Goal: Information Seeking & Learning: Check status

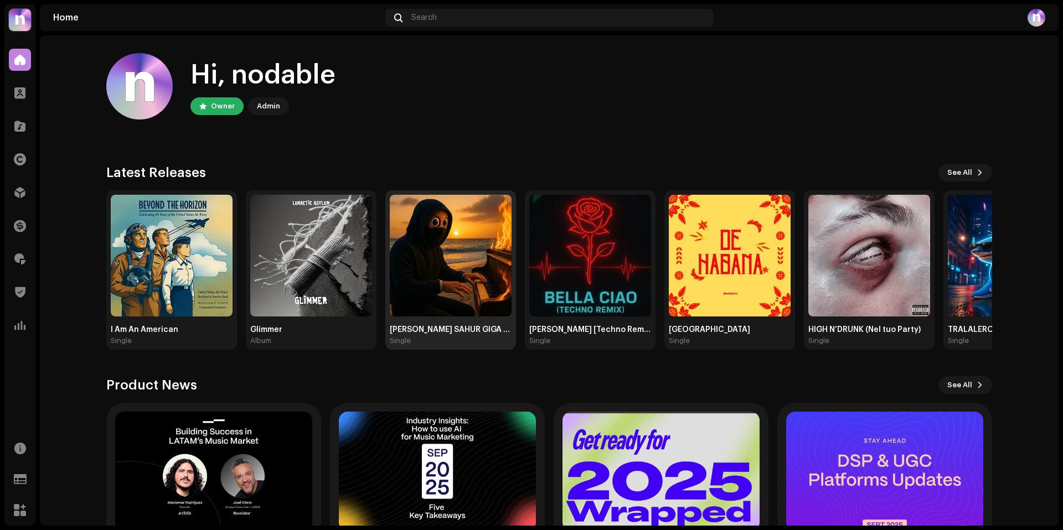
click at [452, 265] on img at bounding box center [451, 256] width 122 height 122
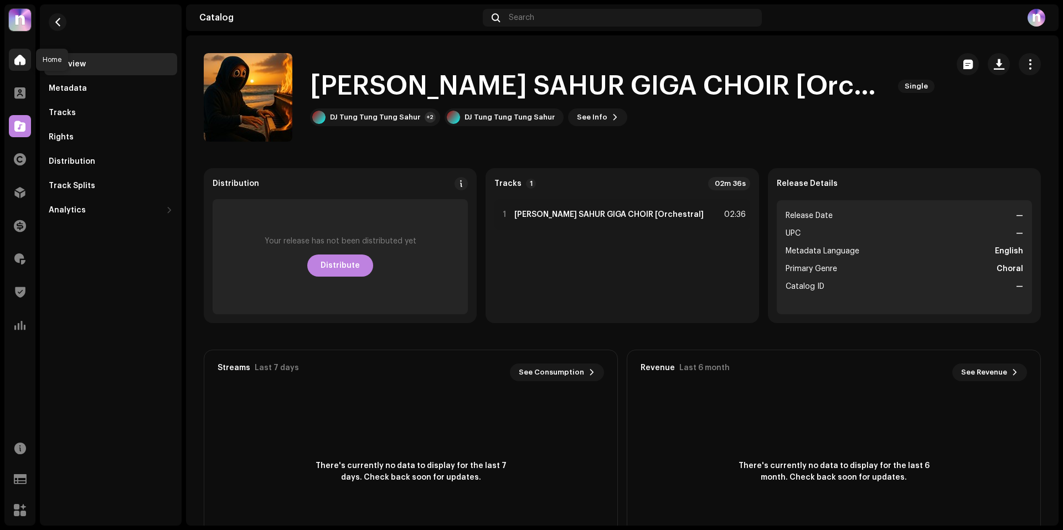
click at [18, 59] on span at bounding box center [19, 59] width 11 height 9
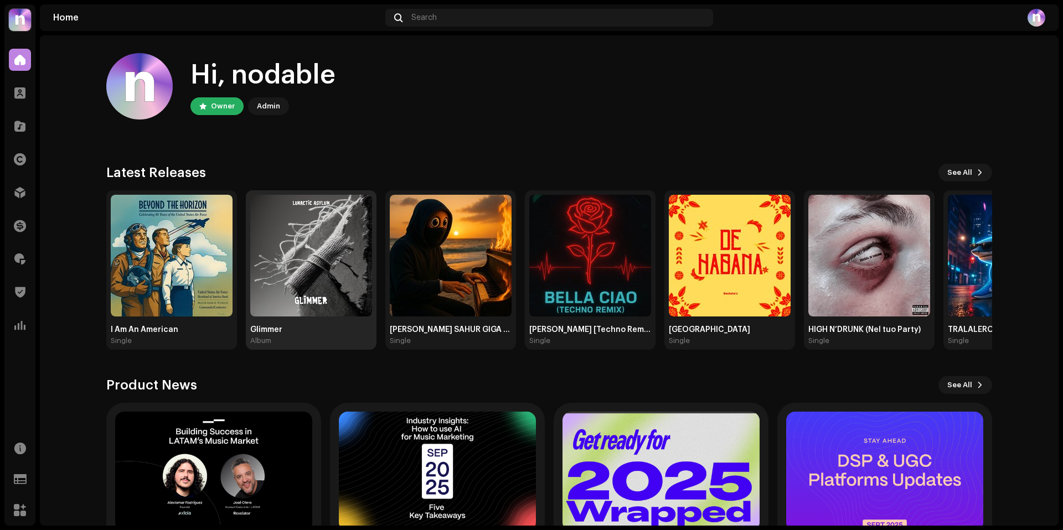
click at [266, 251] on img at bounding box center [311, 256] width 122 height 122
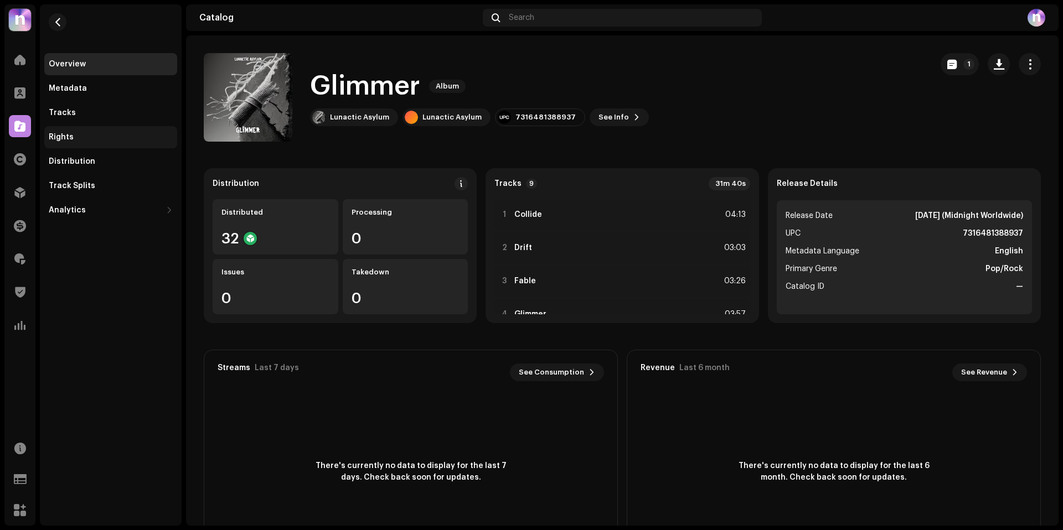
click at [94, 136] on div "Rights" at bounding box center [111, 137] width 124 height 9
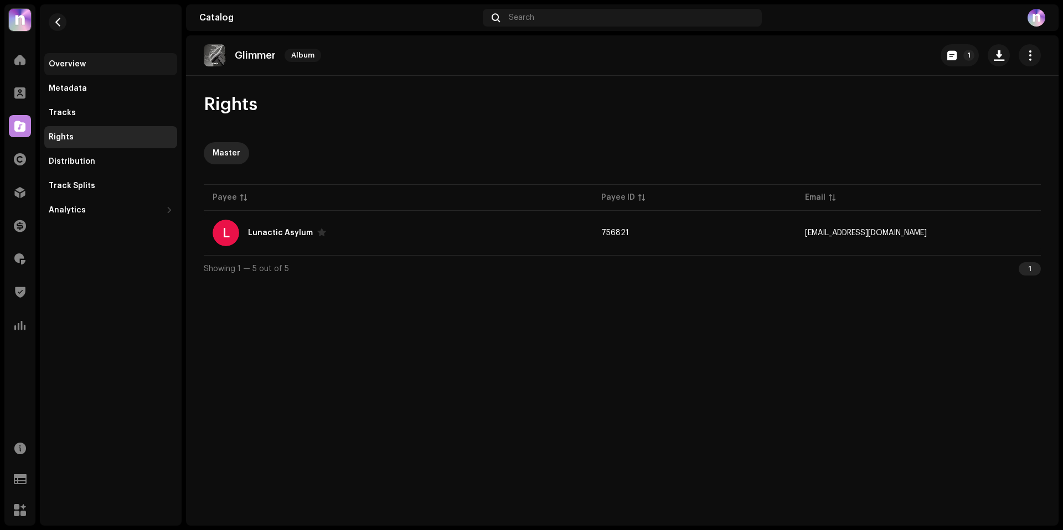
click at [63, 65] on div "Overview" at bounding box center [67, 64] width 37 height 9
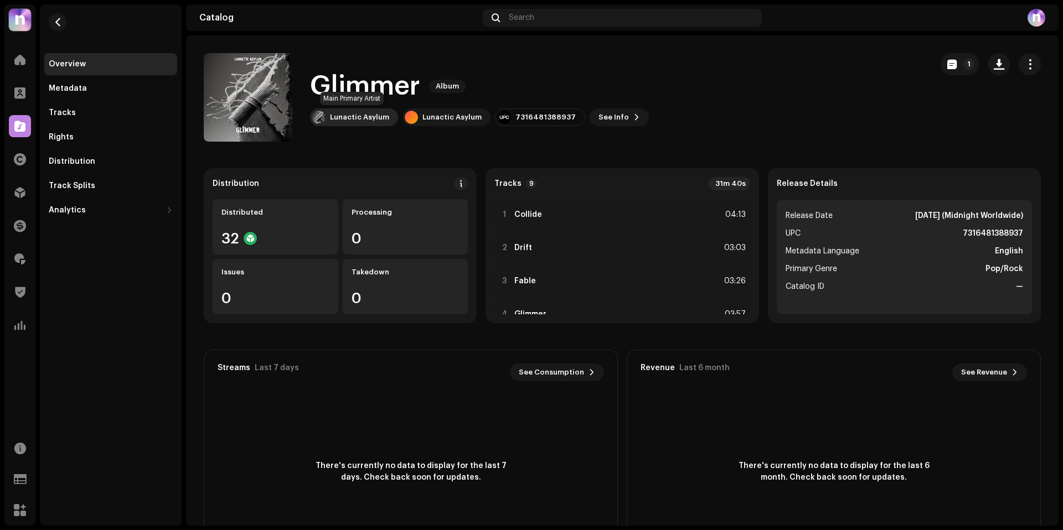
click at [355, 113] on div "Lunactic Asylum" at bounding box center [359, 117] width 59 height 9
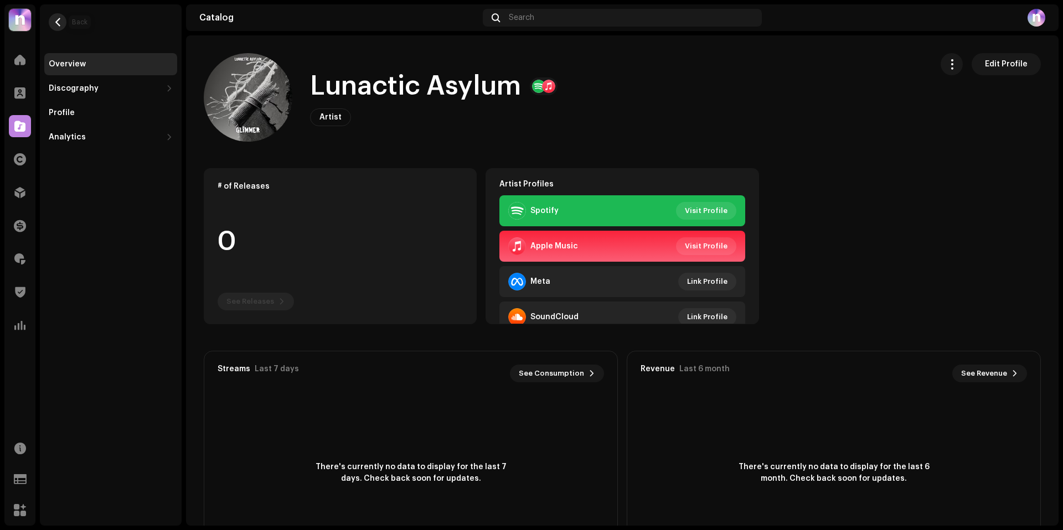
click at [52, 25] on button "button" at bounding box center [58, 22] width 18 height 18
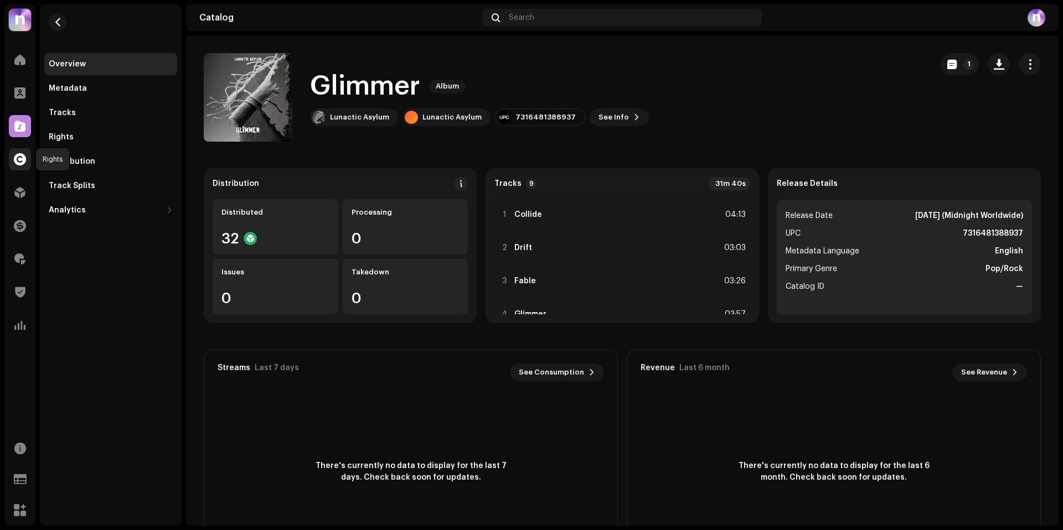
click at [17, 161] on span at bounding box center [20, 159] width 12 height 9
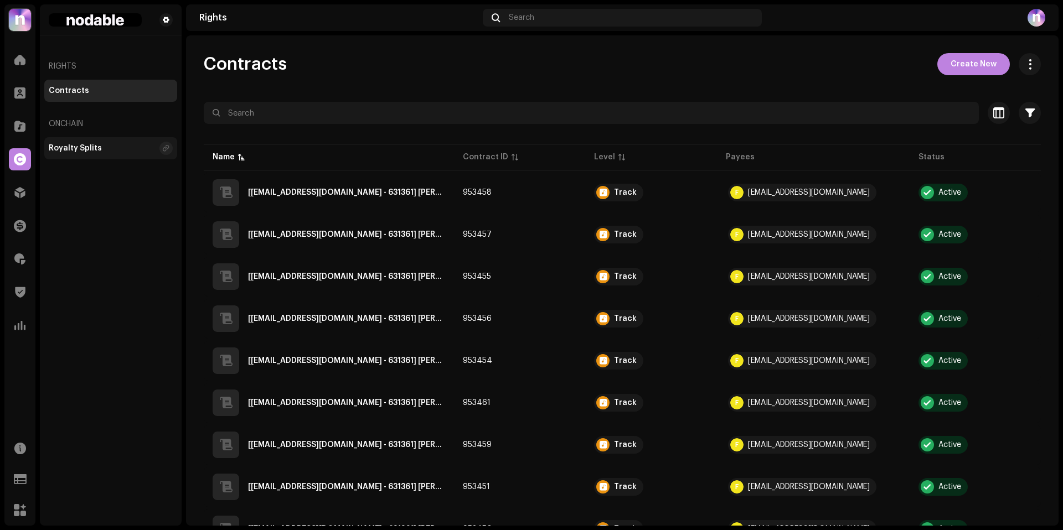
click at [57, 149] on div "Royalty Splits" at bounding box center [75, 148] width 53 height 9
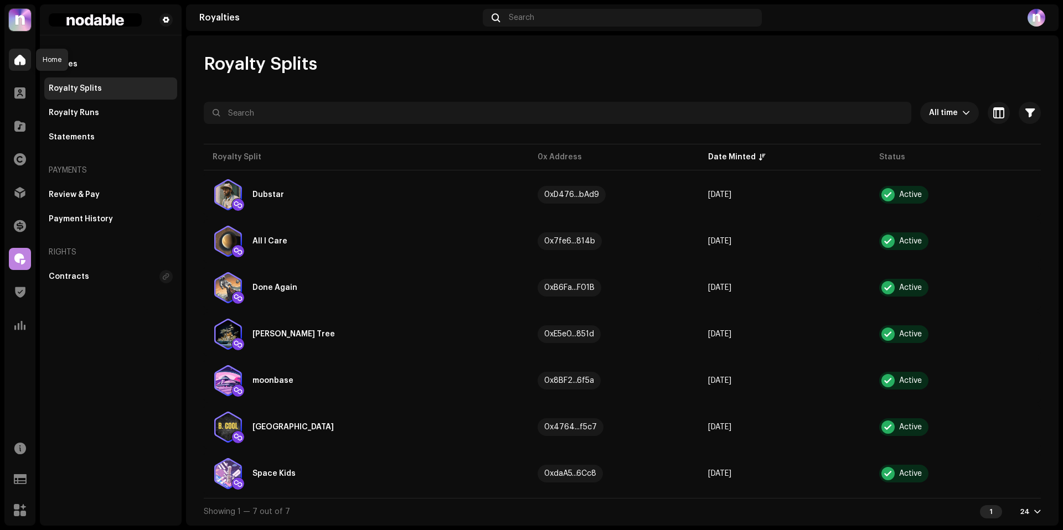
click at [16, 55] on span at bounding box center [19, 59] width 11 height 9
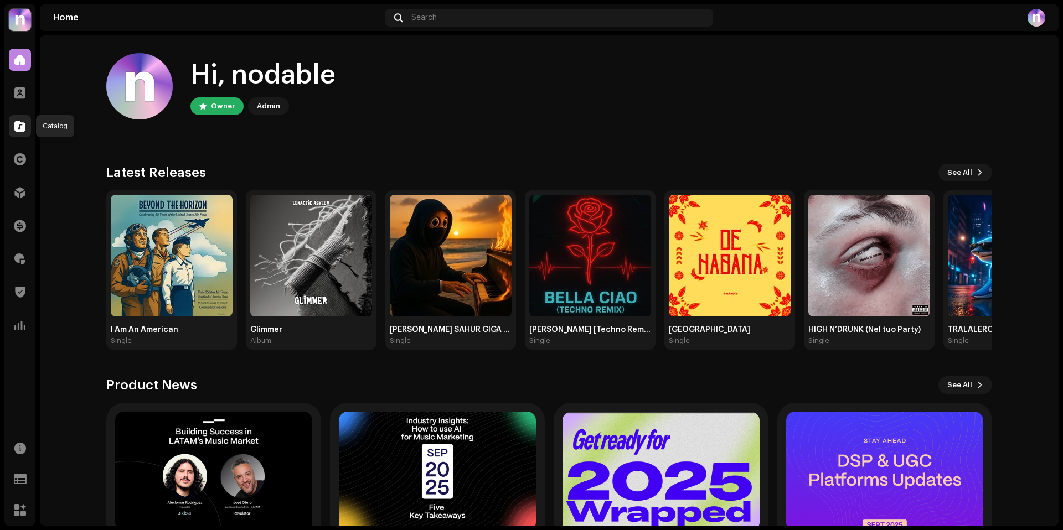
click at [24, 125] on span at bounding box center [19, 126] width 11 height 9
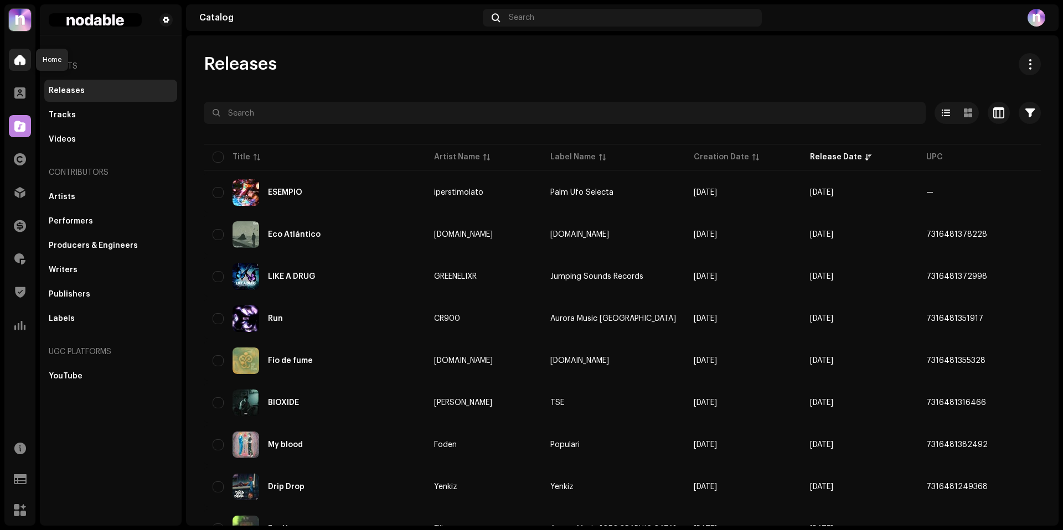
click at [16, 49] on div at bounding box center [20, 60] width 22 height 22
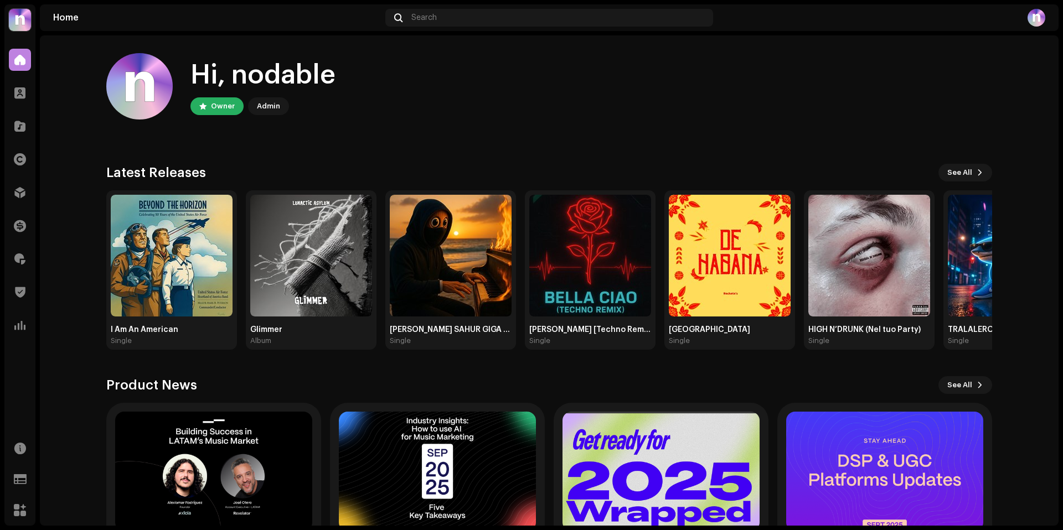
click at [293, 76] on div "Hi, nodable" at bounding box center [262, 75] width 145 height 35
click at [276, 76] on div "Hi, nodable" at bounding box center [262, 75] width 145 height 35
drag, startPoint x: 735, startPoint y: 276, endPoint x: 105, endPoint y: 259, distance: 630.2
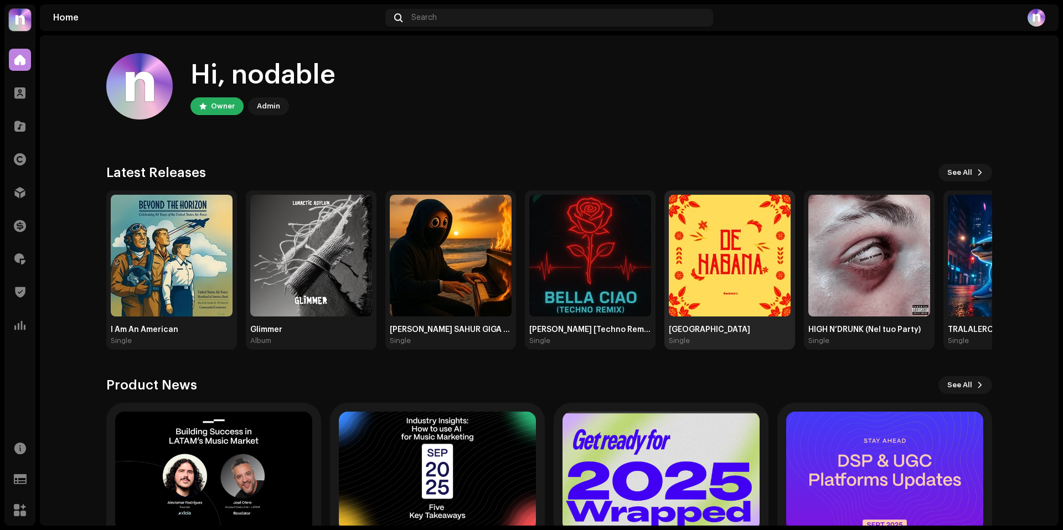
click at [669, 261] on img at bounding box center [730, 256] width 122 height 122
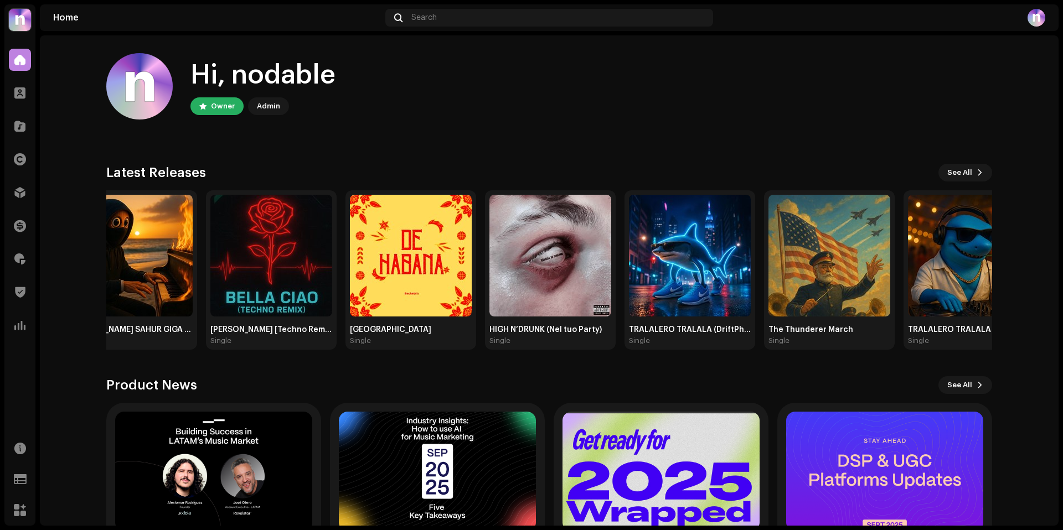
drag, startPoint x: 403, startPoint y: 259, endPoint x: 1017, endPoint y: 265, distance: 614.0
click at [998, 265] on div "Hi, nodable Owner Admin Check out the latest Product Updates for Check Product …" at bounding box center [549, 324] width 921 height 578
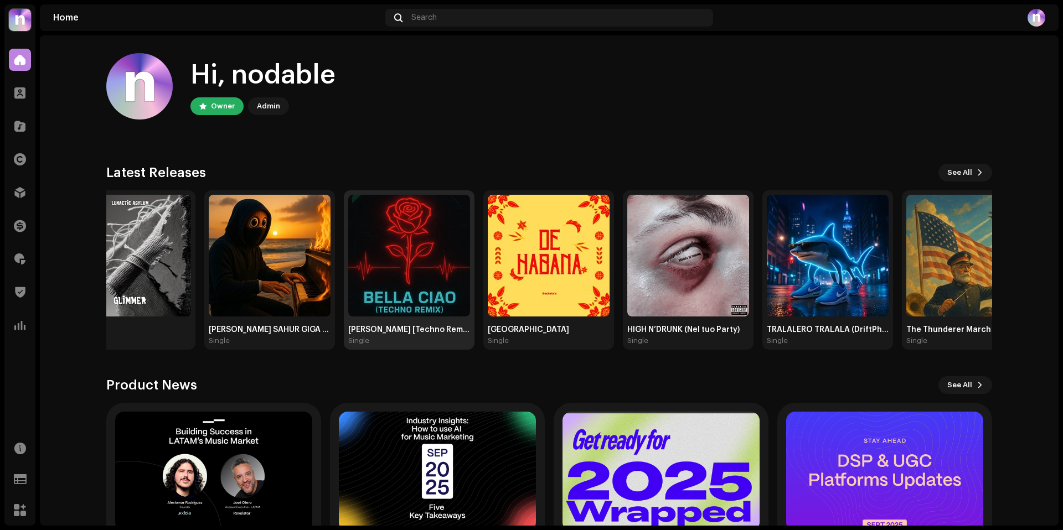
drag, startPoint x: 612, startPoint y: 266, endPoint x: 425, endPoint y: 298, distance: 189.9
click at [425, 298] on img at bounding box center [409, 256] width 122 height 122
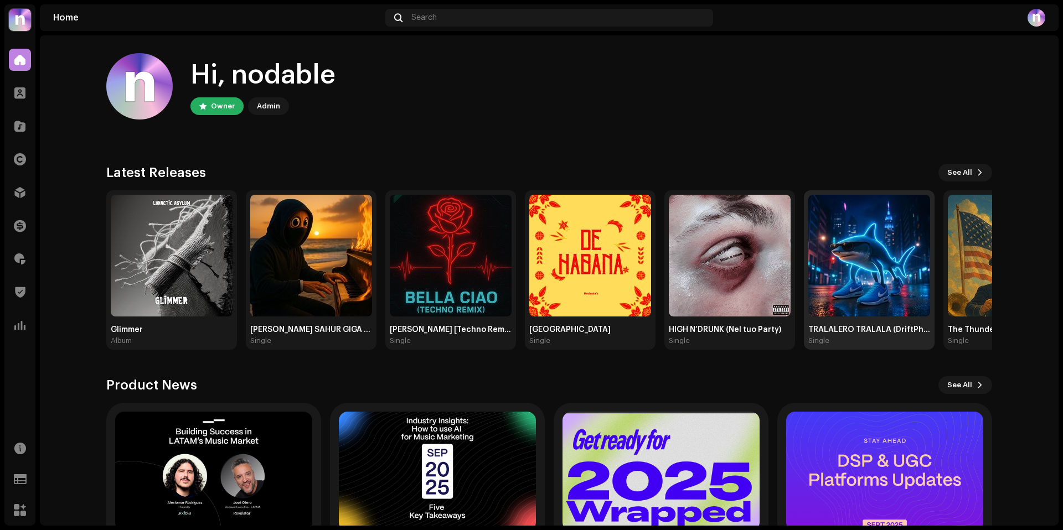
click at [900, 293] on img at bounding box center [869, 256] width 122 height 122
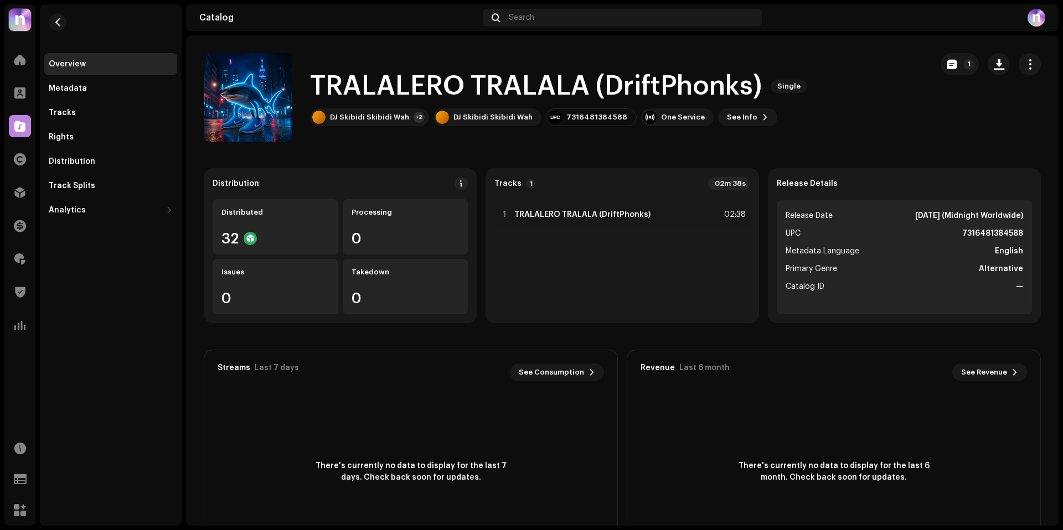
click at [618, 88] on h1 "TRALALERO TRALALA (DriftPhonks)" at bounding box center [536, 86] width 452 height 35
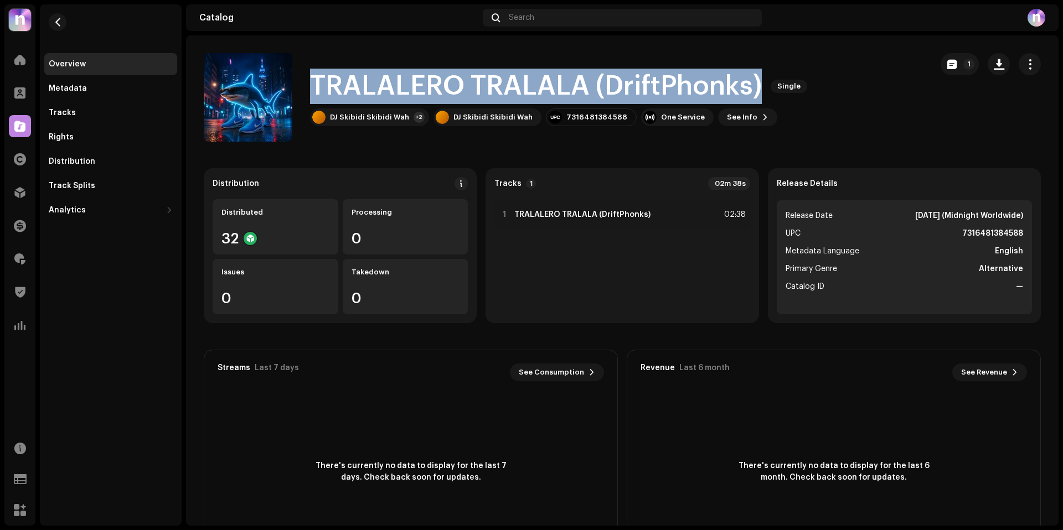
click at [618, 88] on h1 "TRALALERO TRALALA (DriftPhonks)" at bounding box center [536, 86] width 452 height 35
click at [580, 85] on h1 "TRALALERO TRALALA (DriftPhonks)" at bounding box center [536, 86] width 452 height 35
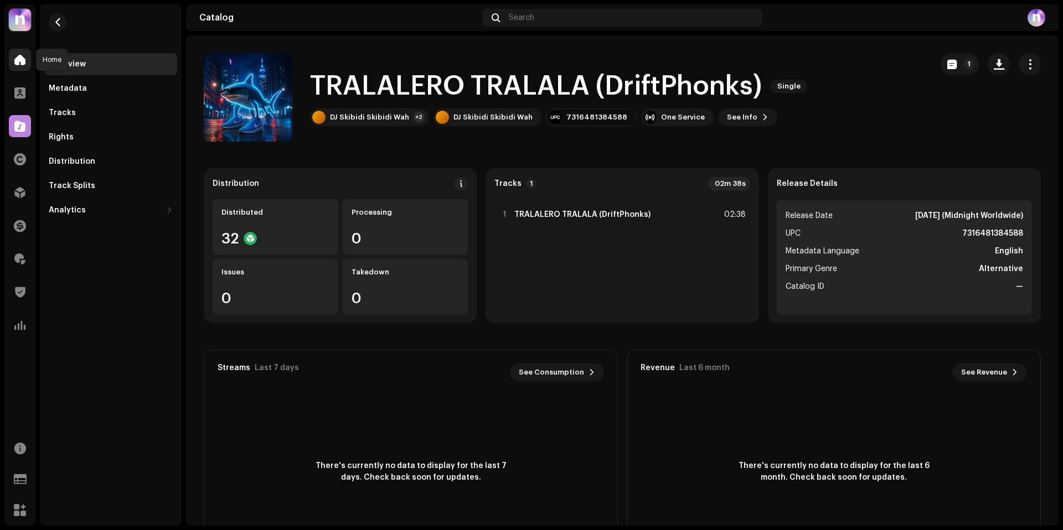
click at [22, 59] on span at bounding box center [19, 59] width 11 height 9
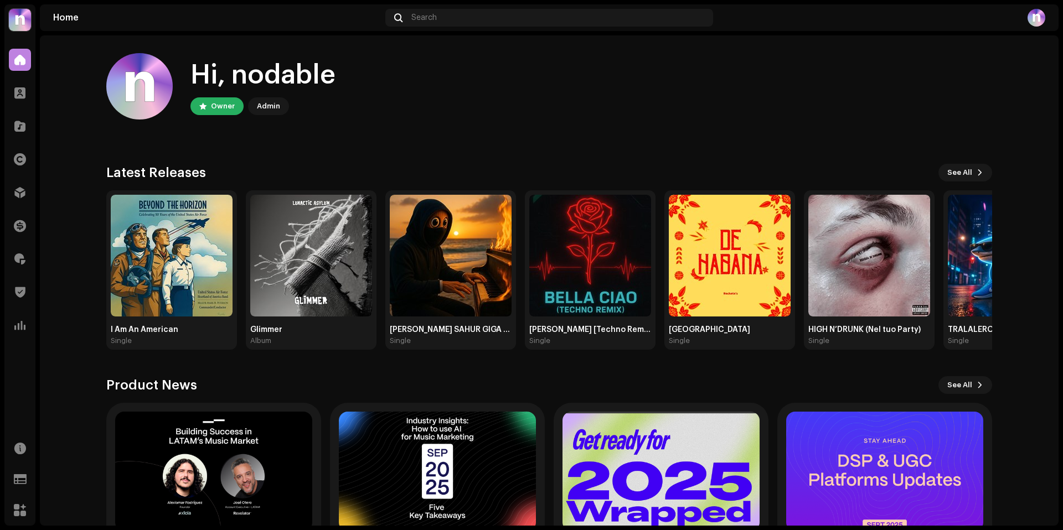
click at [27, 26] on img at bounding box center [20, 20] width 22 height 22
click at [143, 21] on button at bounding box center [139, 24] width 13 height 13
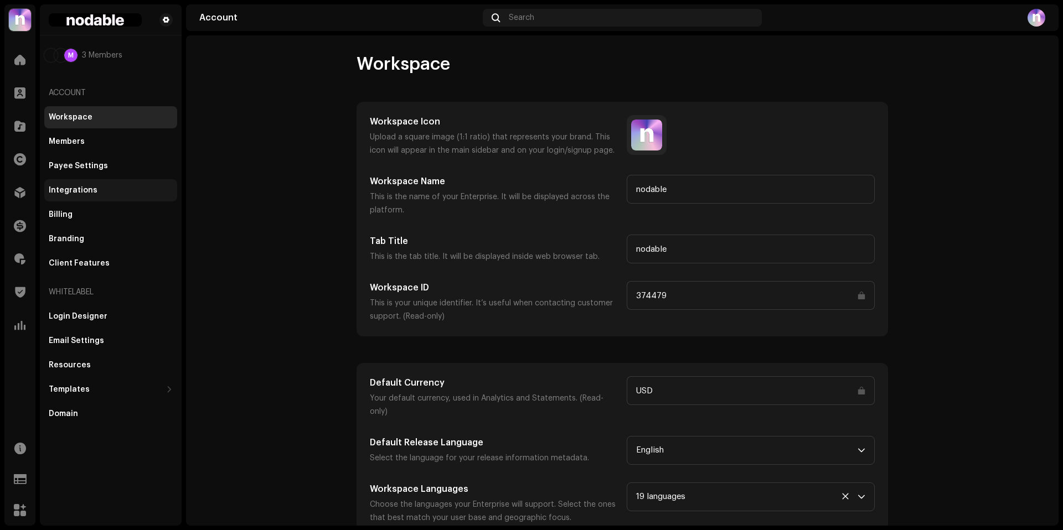
click at [83, 192] on div "Integrations" at bounding box center [73, 190] width 49 height 9
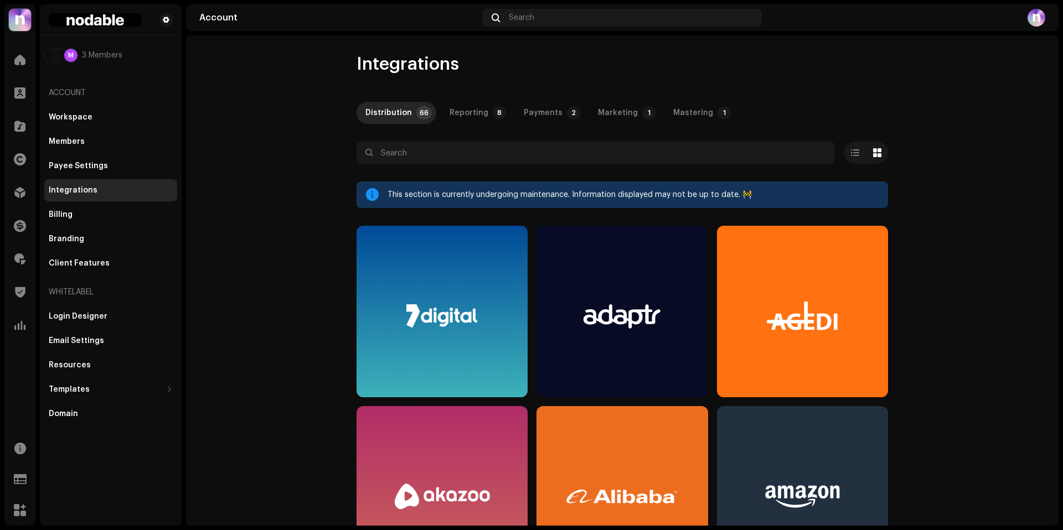
click at [540, 122] on div "Payments" at bounding box center [543, 113] width 39 height 22
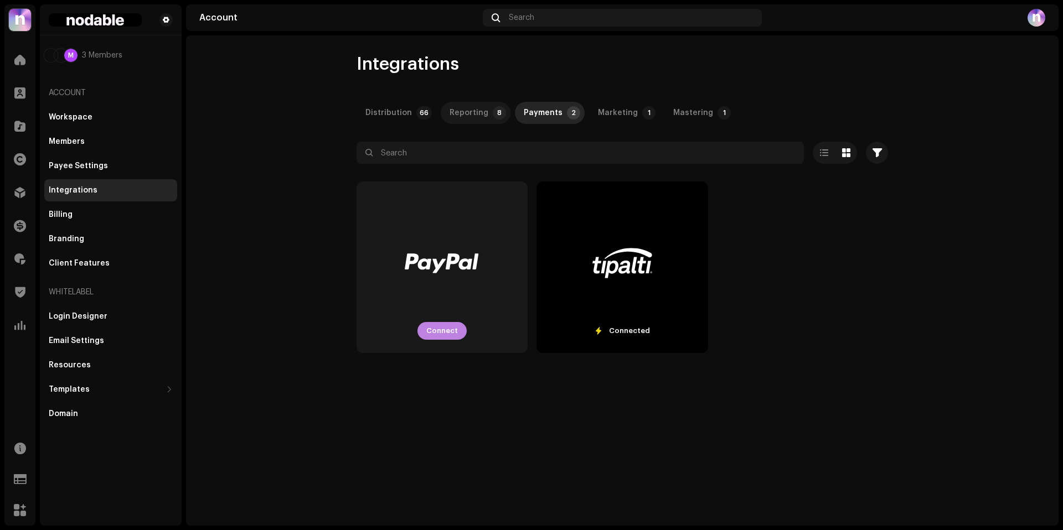
click at [463, 113] on div "Reporting" at bounding box center [469, 113] width 39 height 22
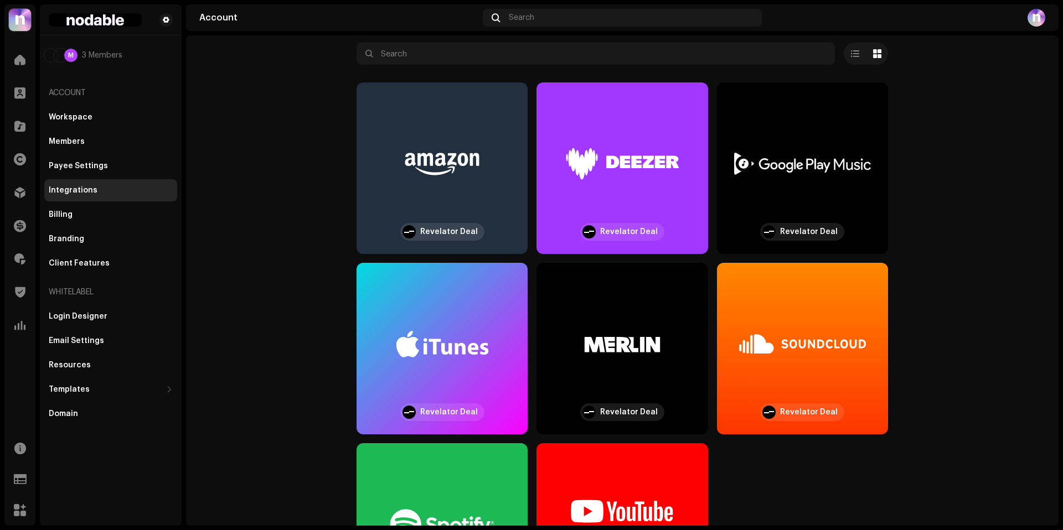
scroll to position [197, 0]
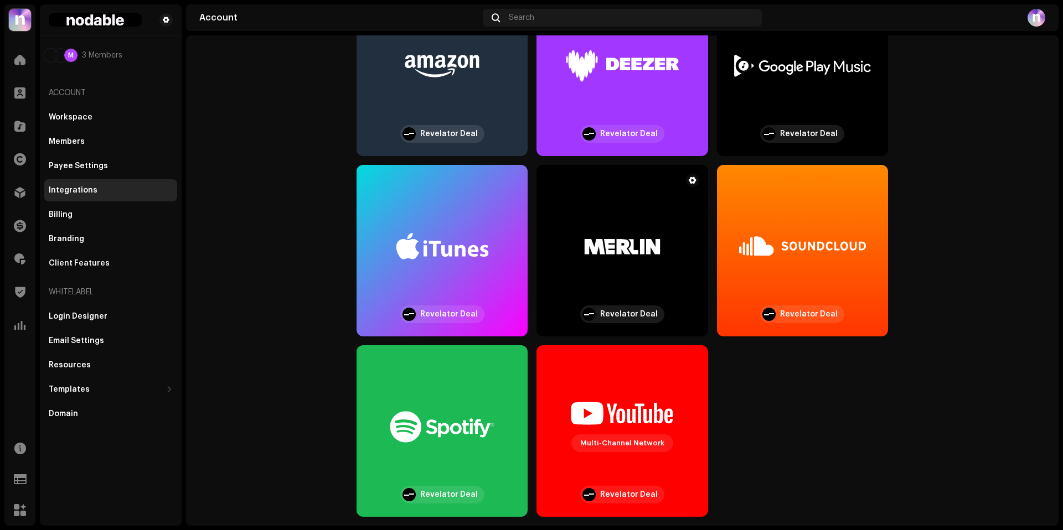
click at [605, 271] on div at bounding box center [622, 246] width 144 height 101
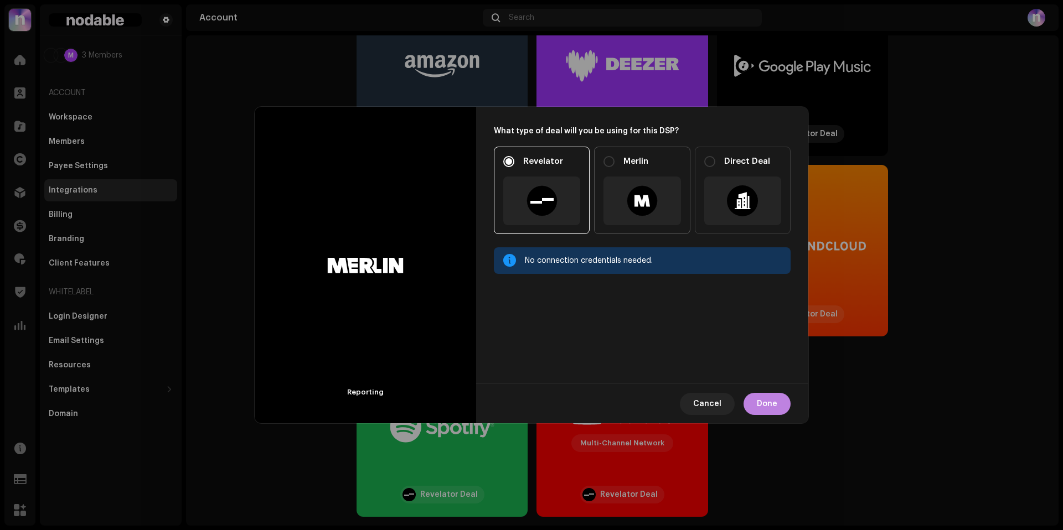
click at [637, 188] on div at bounding box center [642, 200] width 31 height 31
click at [615, 167] on input "Merlin" at bounding box center [608, 161] width 11 height 11
radio input "true"
radio input "false"
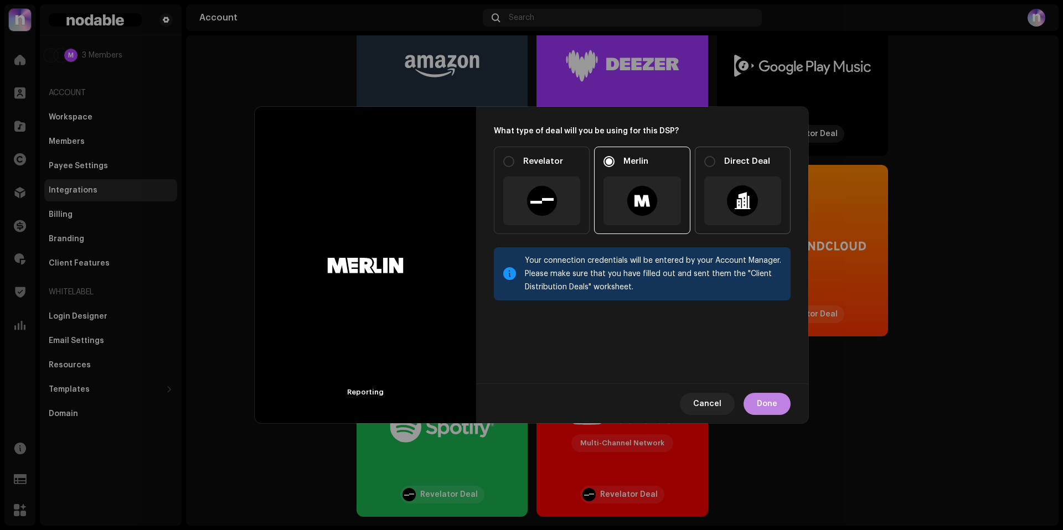
click at [713, 179] on div at bounding box center [742, 201] width 77 height 49
click at [713, 167] on input "Direct Deal" at bounding box center [709, 161] width 11 height 11
radio input "true"
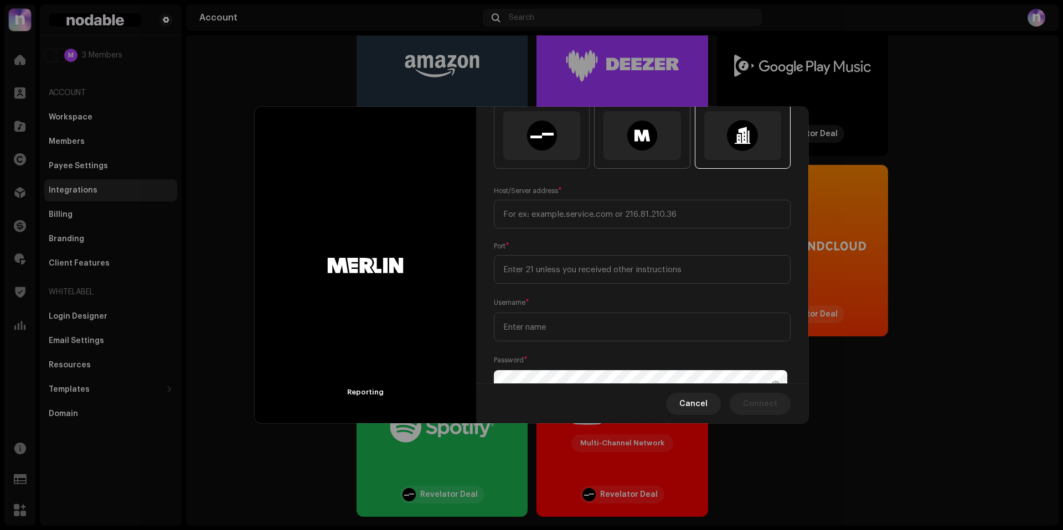
scroll to position [0, 0]
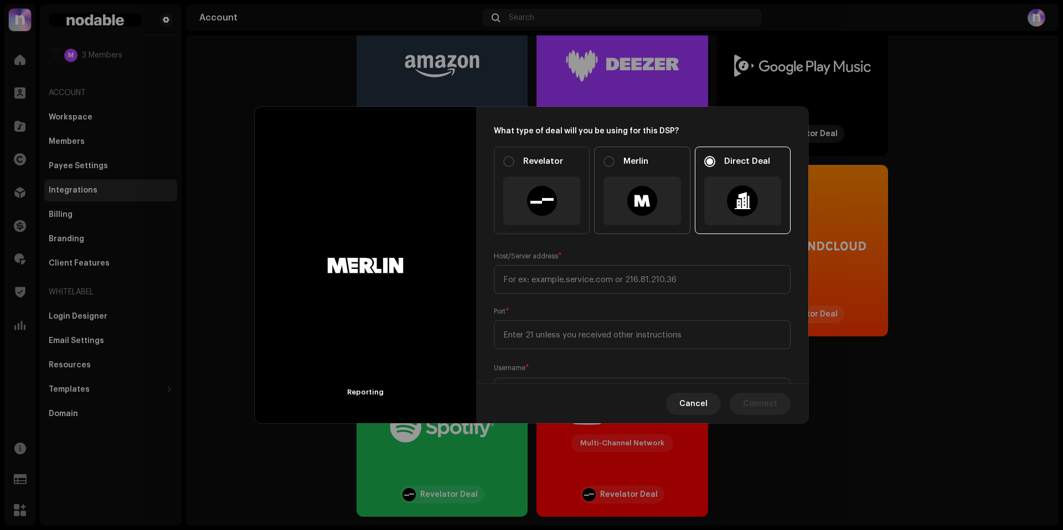
click at [643, 180] on div at bounding box center [641, 201] width 77 height 49
click at [615, 167] on input "Merlin" at bounding box center [608, 161] width 11 height 11
radio input "true"
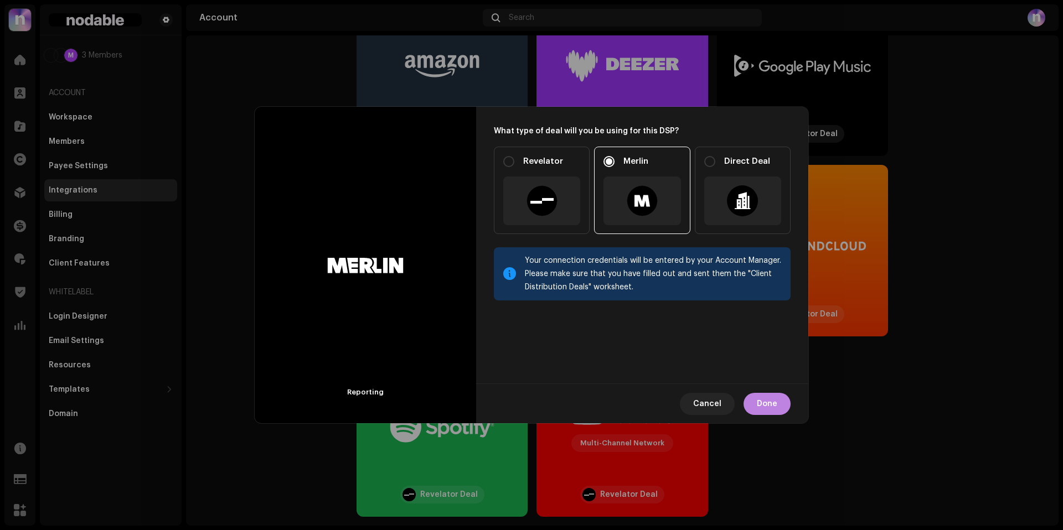
radio input "false"
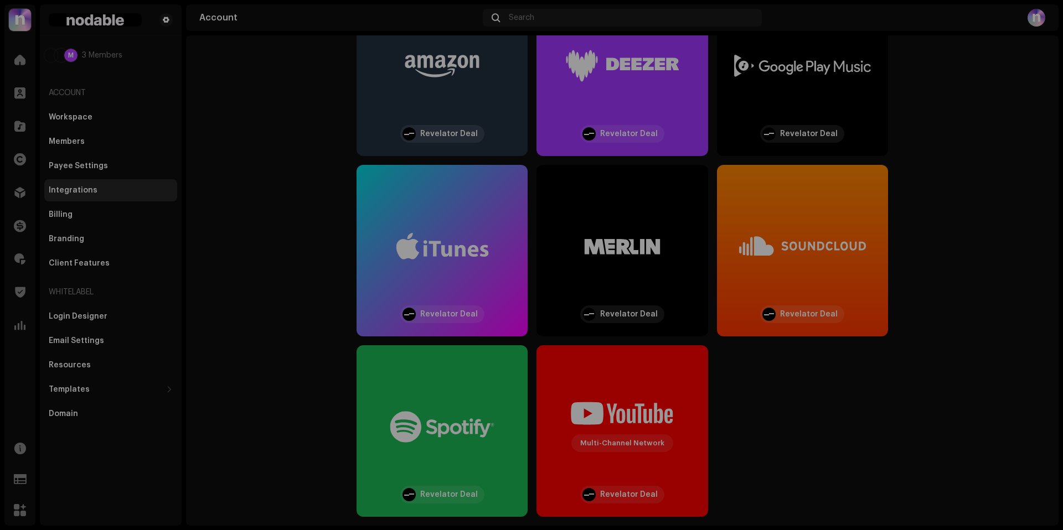
click at [861, 201] on div "Reporting What type of deal will you be using for this DSP? Revelator Merlin Di…" at bounding box center [531, 265] width 1063 height 530
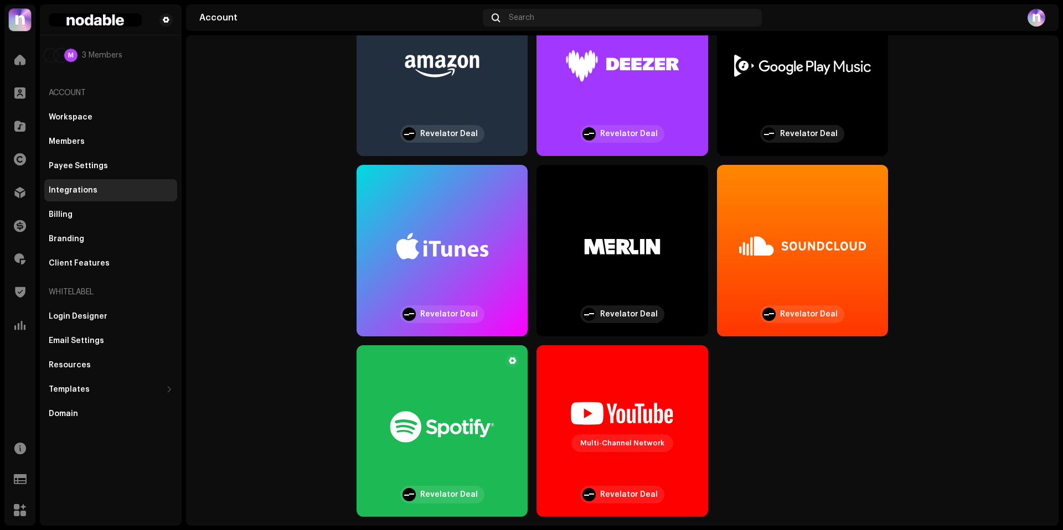
click at [493, 386] on div at bounding box center [442, 426] width 144 height 101
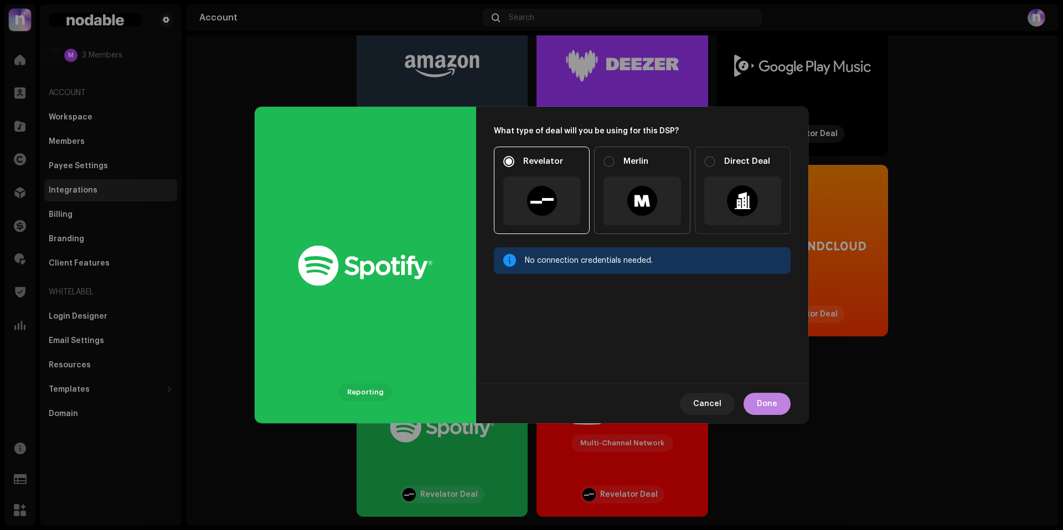
click at [662, 184] on div at bounding box center [641, 201] width 77 height 49
click at [615, 167] on input "Merlin" at bounding box center [608, 161] width 11 height 11
radio input "true"
radio input "false"
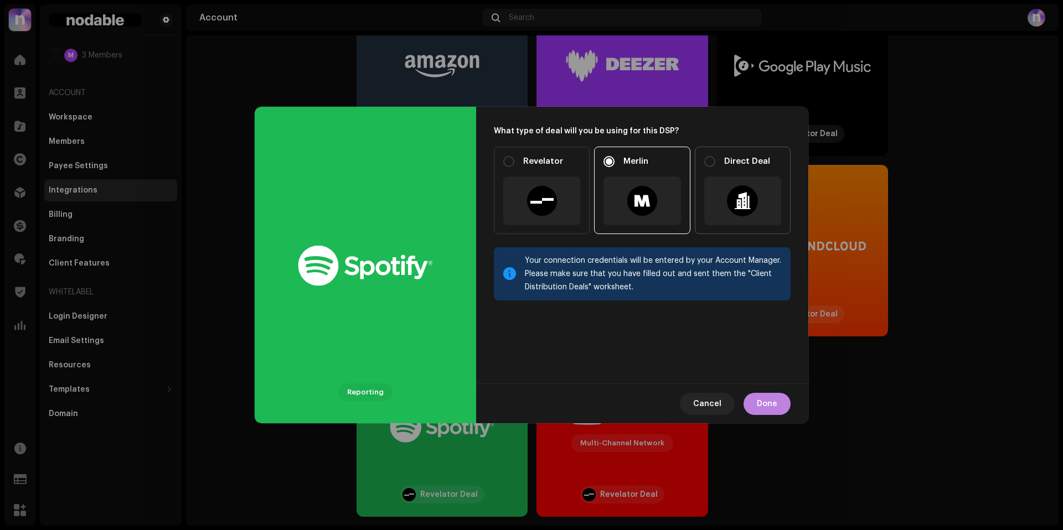
click at [747, 182] on div at bounding box center [742, 201] width 77 height 49
click at [715, 167] on input "Direct Deal" at bounding box center [709, 161] width 11 height 11
radio input "true"
radio input "false"
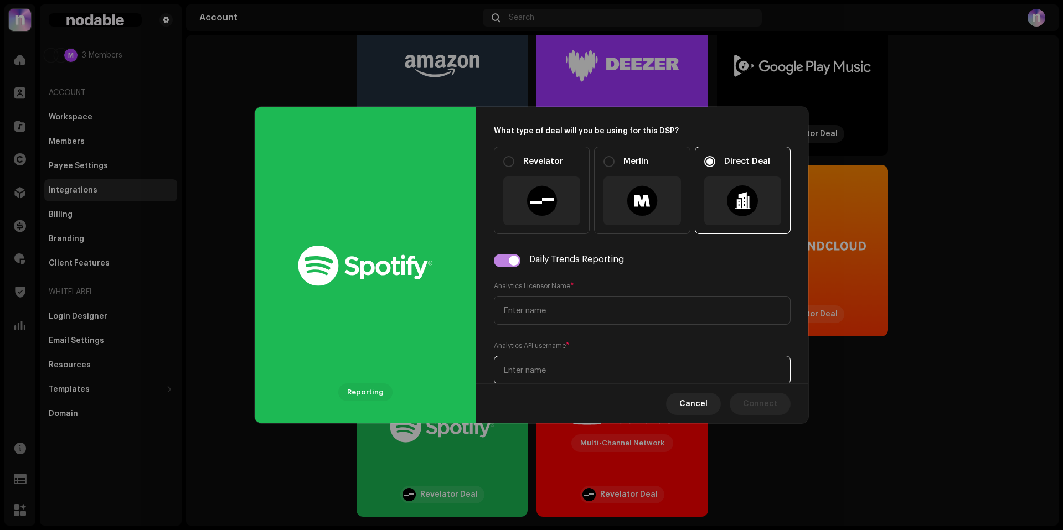
type input "nodabletech@schreber.tech"
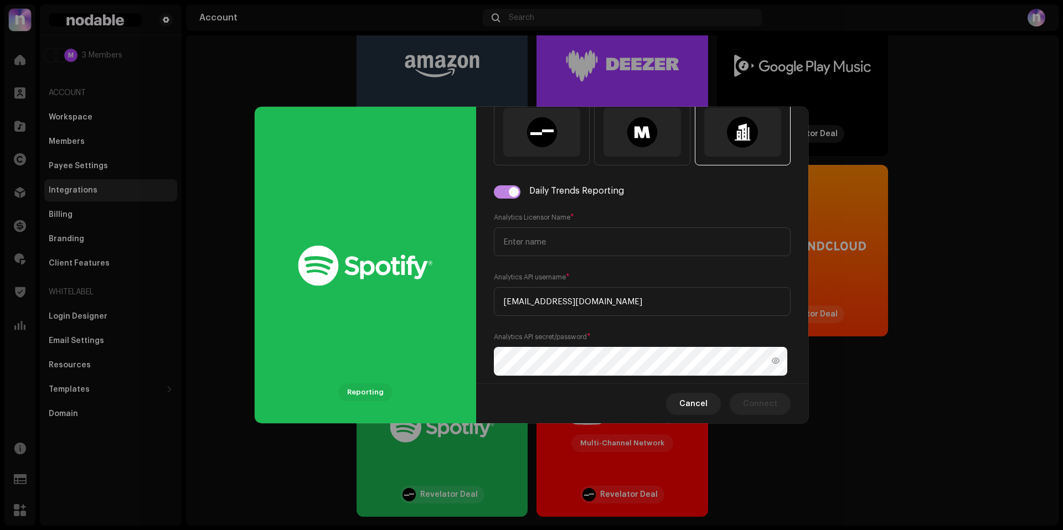
scroll to position [125, 0]
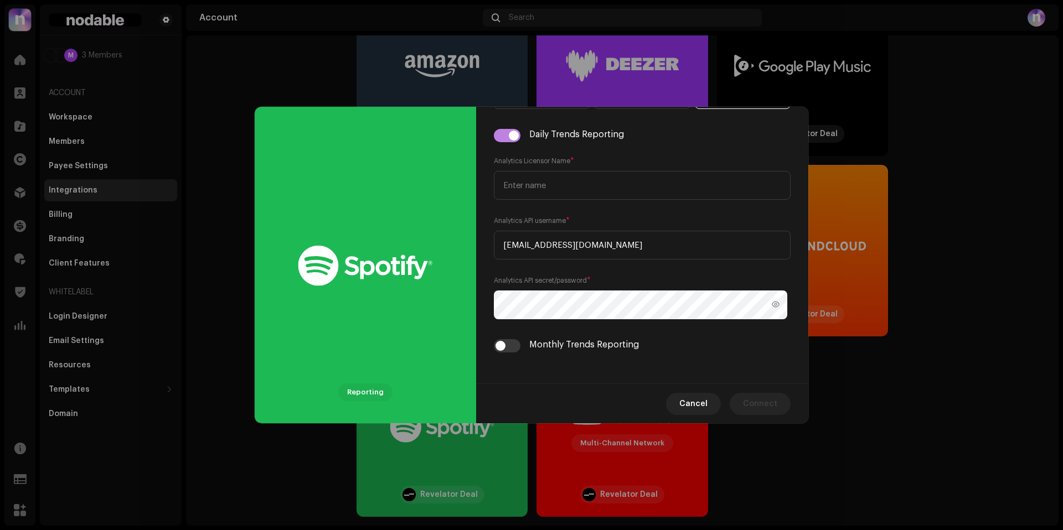
click at [597, 283] on div "Analytics API secret/password *" at bounding box center [642, 297] width 297 height 44
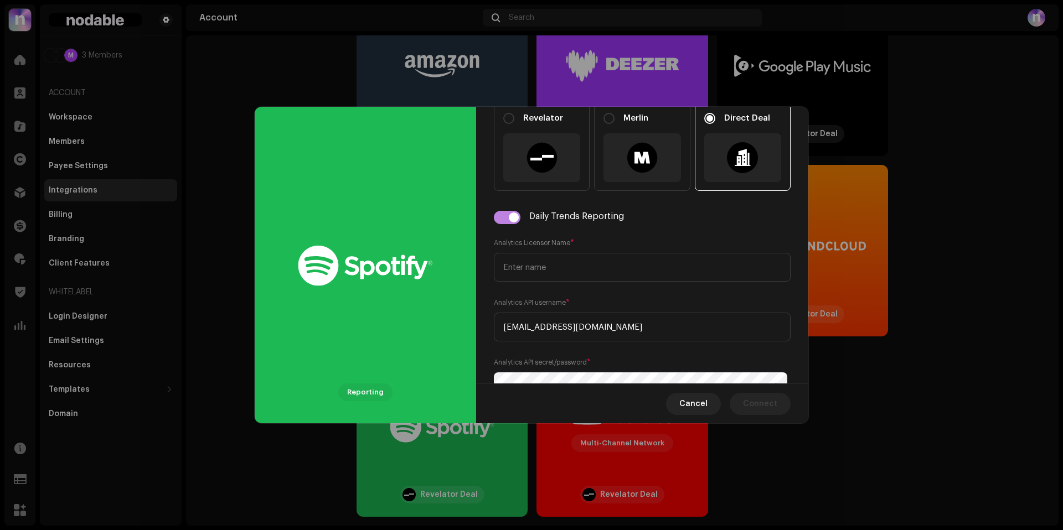
scroll to position [0, 0]
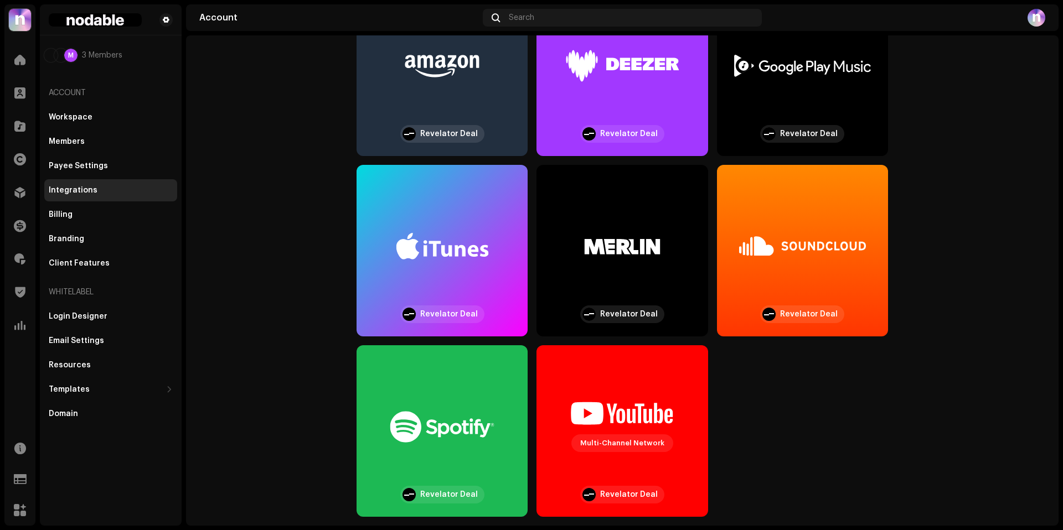
click at [952, 244] on div "Reporting What type of deal will you be using for this DSP? Revelator Merlin Di…" at bounding box center [531, 265] width 1063 height 530
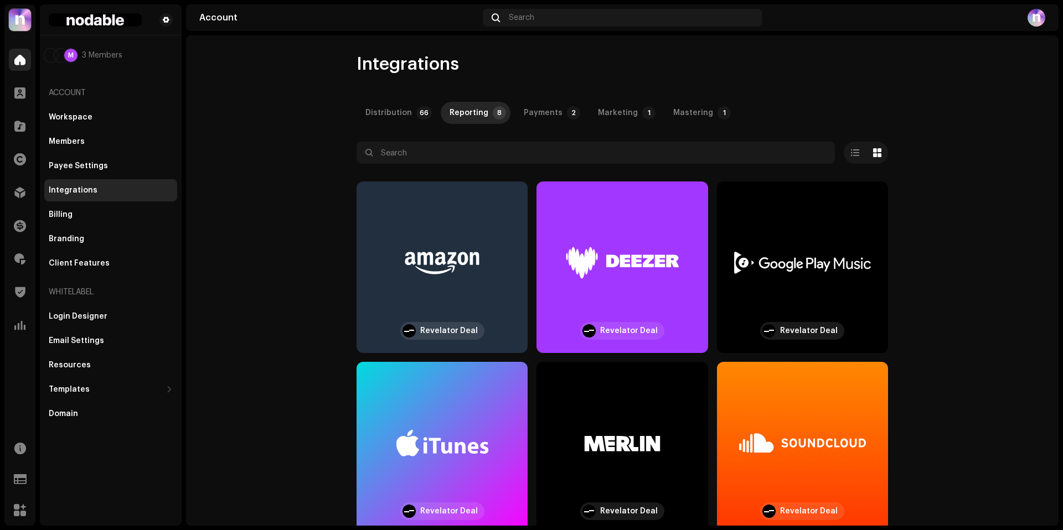
click at [24, 68] on div at bounding box center [20, 60] width 22 height 22
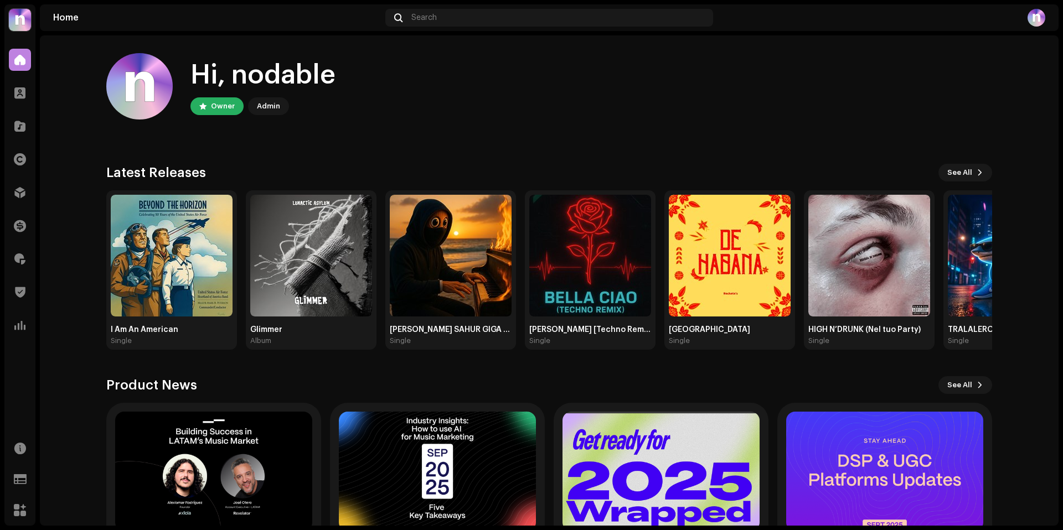
click at [313, 80] on div "Hi, nodable" at bounding box center [262, 75] width 145 height 35
click at [312, 80] on div "Hi, nodable" at bounding box center [262, 75] width 145 height 35
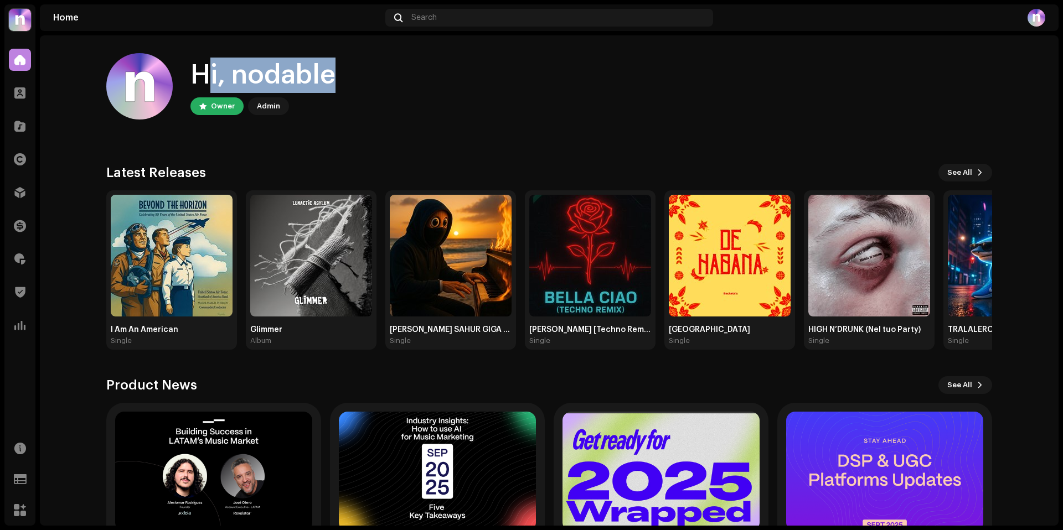
click at [312, 80] on div "Hi, nodable" at bounding box center [262, 75] width 145 height 35
click at [291, 80] on div "Hi, nodable" at bounding box center [262, 75] width 145 height 35
click at [26, 26] on img at bounding box center [20, 20] width 22 height 22
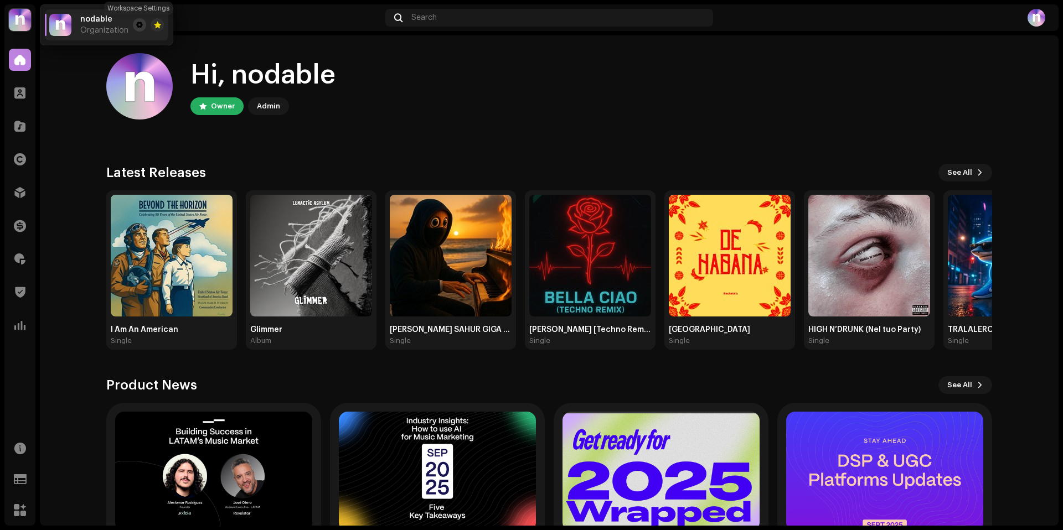
click at [142, 24] on button at bounding box center [139, 24] width 13 height 13
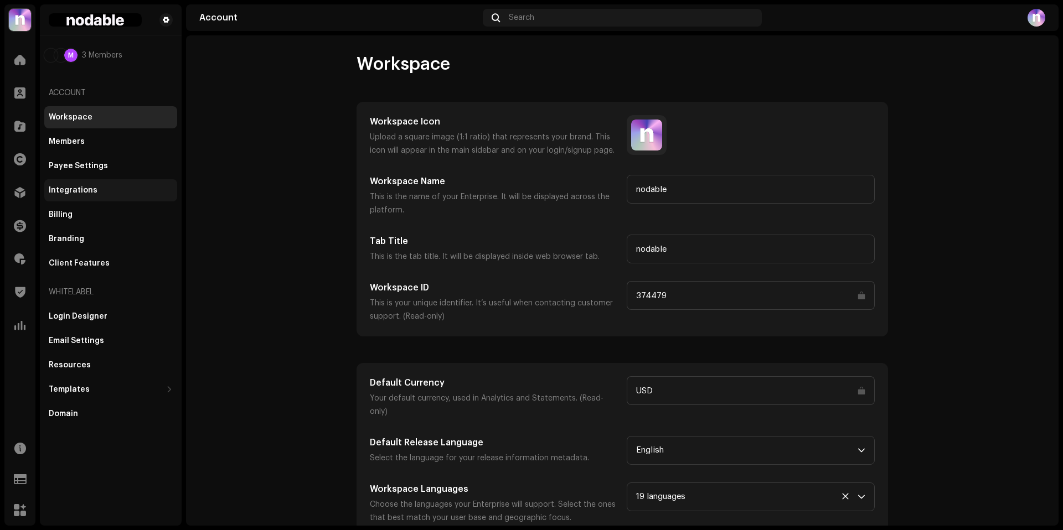
click at [112, 186] on div "Integrations" at bounding box center [111, 190] width 124 height 9
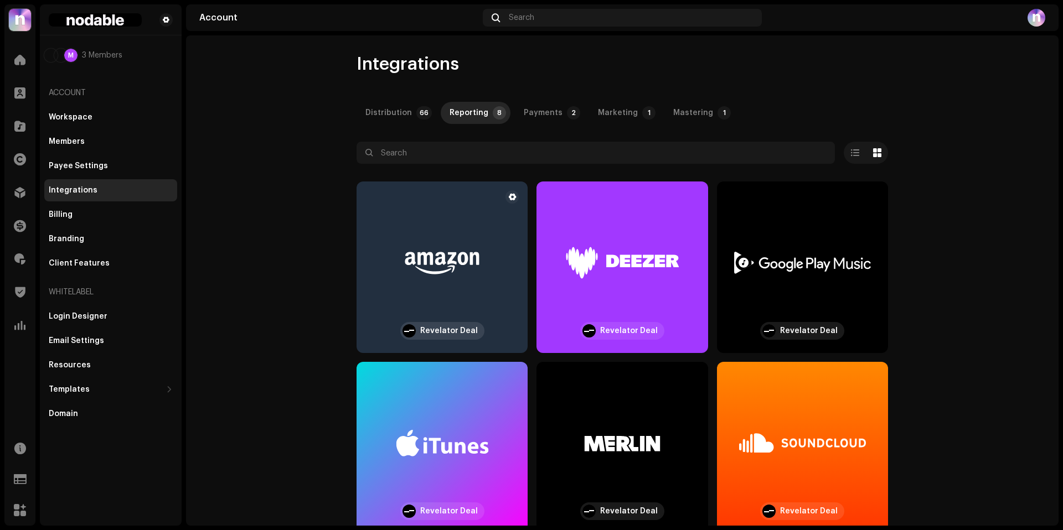
scroll to position [197, 0]
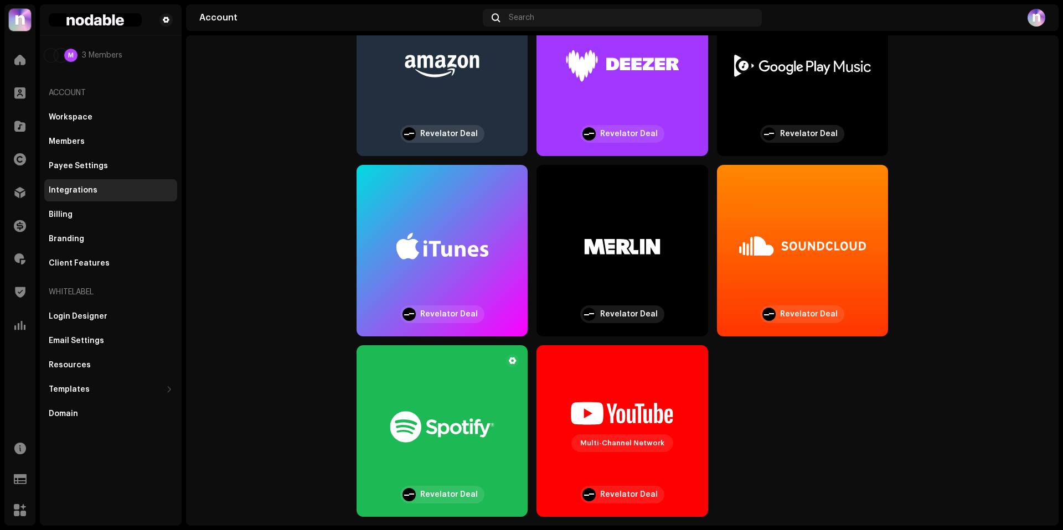
click at [430, 391] on div at bounding box center [442, 426] width 144 height 101
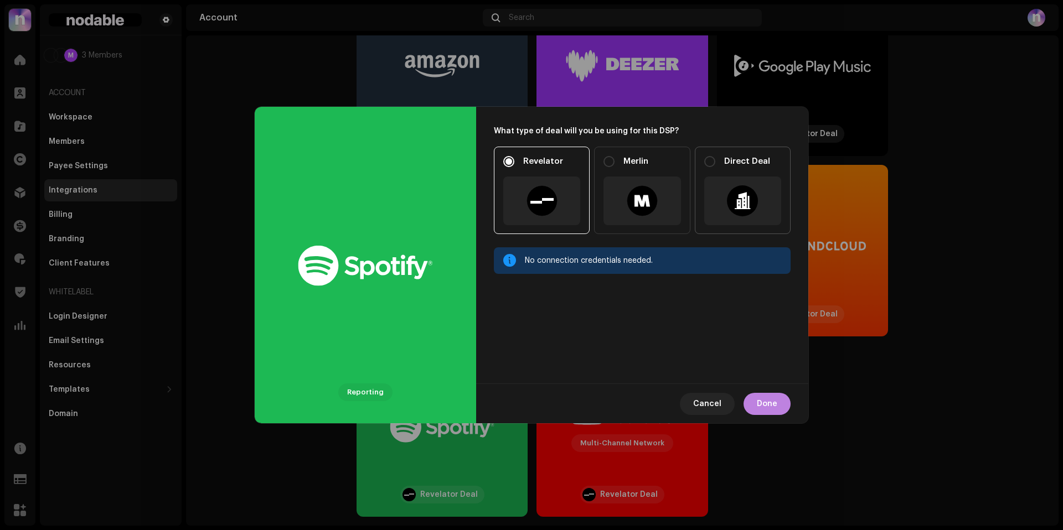
click at [755, 201] on div at bounding box center [742, 200] width 31 height 31
click at [715, 167] on input "Direct Deal" at bounding box center [709, 161] width 11 height 11
radio input "true"
radio input "false"
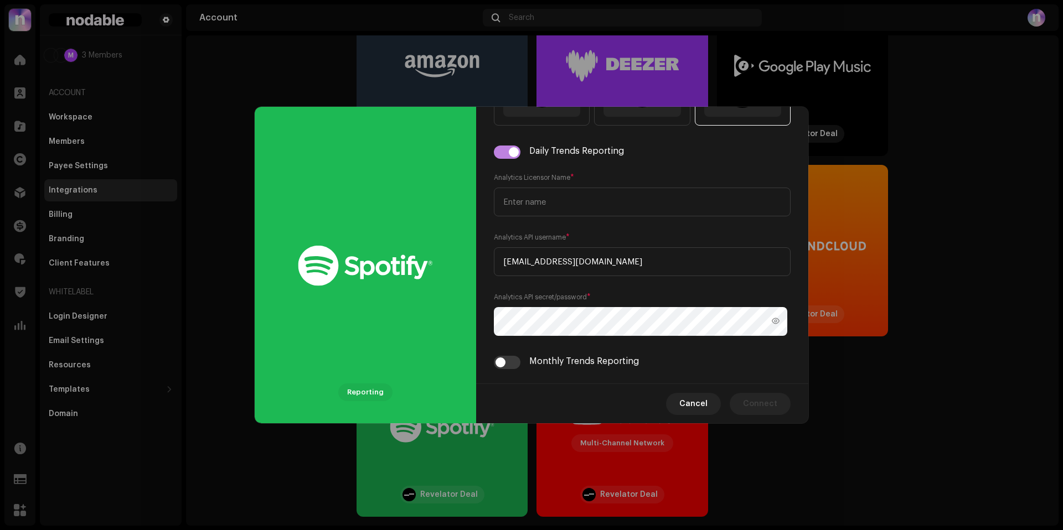
scroll to position [125, 0]
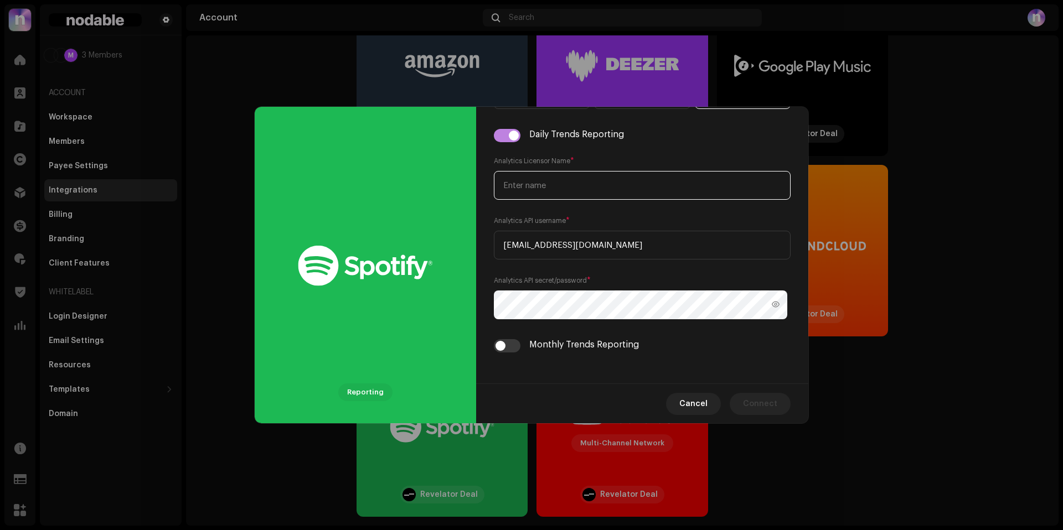
click at [558, 185] on input "text" at bounding box center [642, 185] width 297 height 29
type input "maurizio deal"
click at [693, 404] on span "Cancel" at bounding box center [693, 404] width 28 height 22
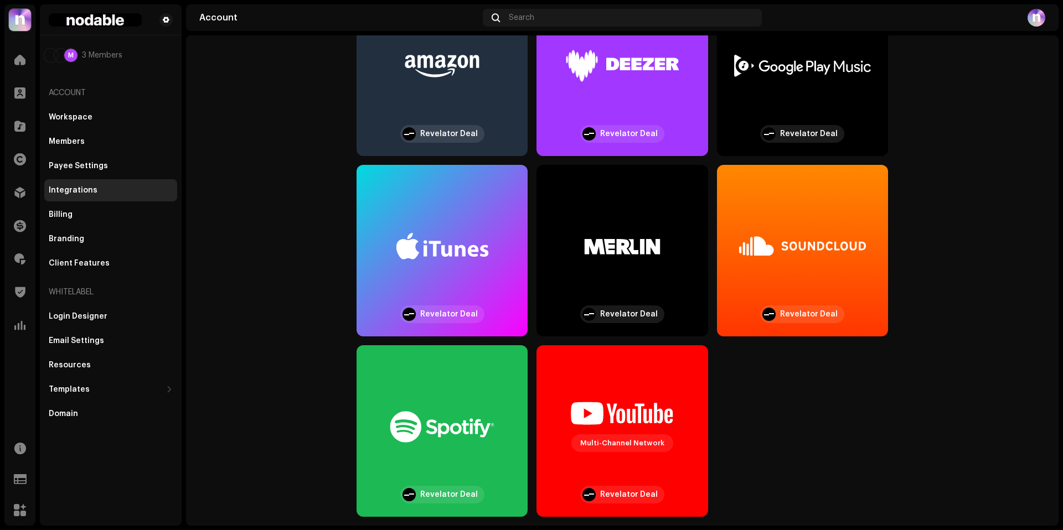
scroll to position [0, 0]
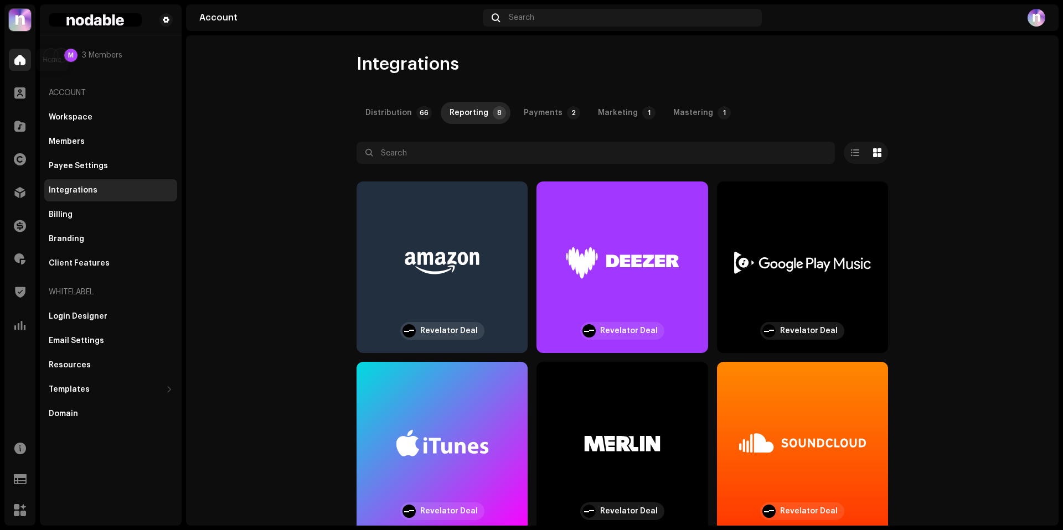
click at [23, 55] on span at bounding box center [19, 59] width 11 height 9
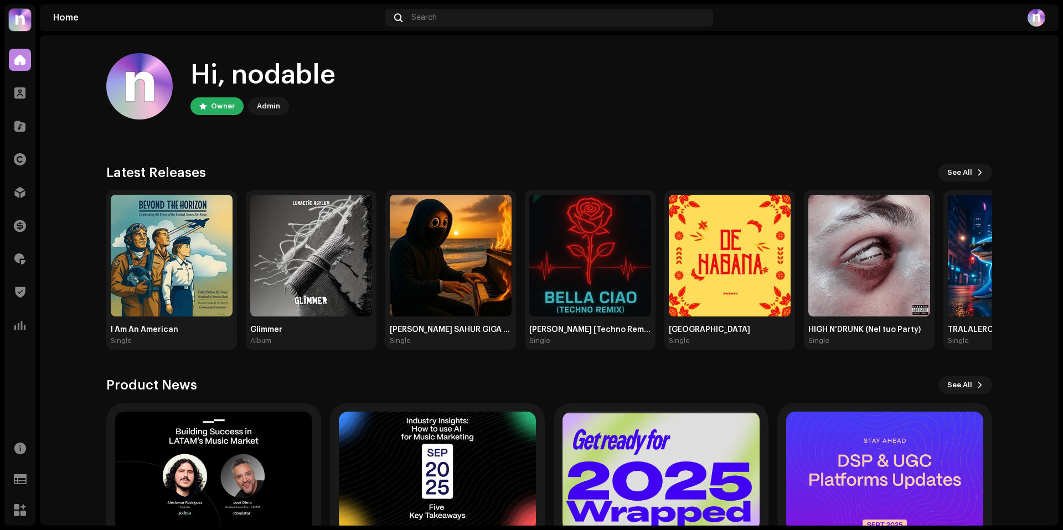
click at [608, 107] on div "Hi, nodable Owner Admin" at bounding box center [549, 86] width 886 height 66
click at [0, 341] on div "nodable Home Clients Catalog Rights Distribution Finance Royalties Trust & Safe…" at bounding box center [531, 265] width 1063 height 530
click at [11, 334] on div at bounding box center [20, 325] width 22 height 22
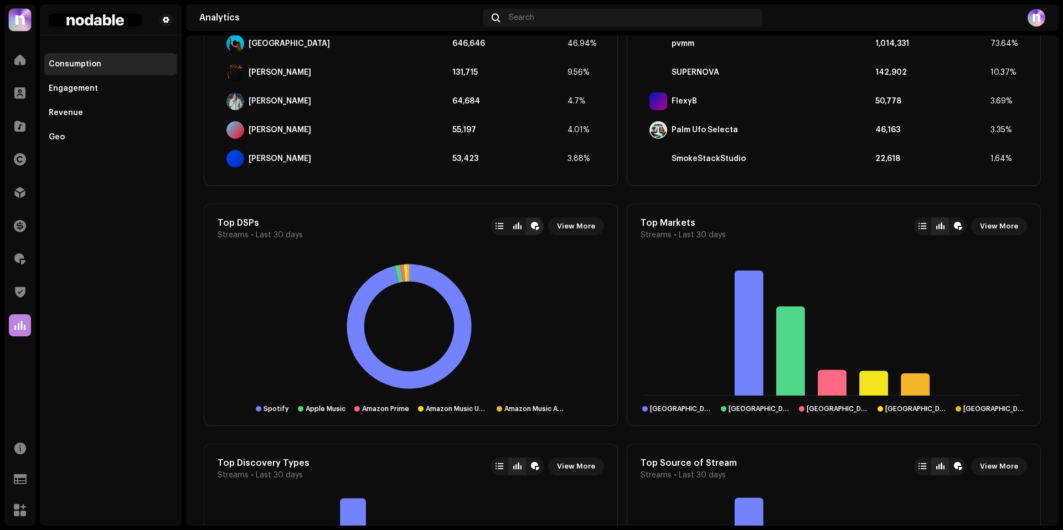
scroll to position [746, 0]
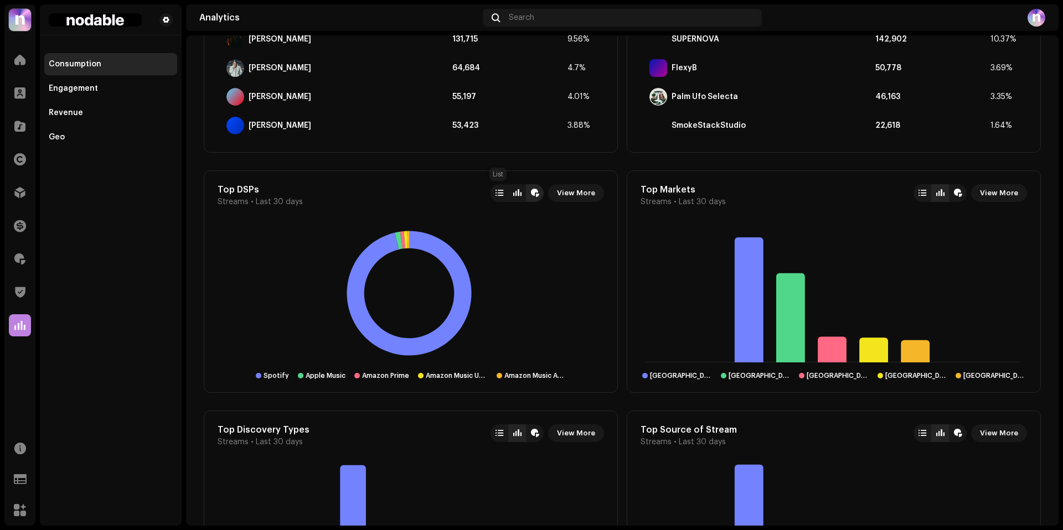
click at [499, 196] on div at bounding box center [499, 193] width 8 height 9
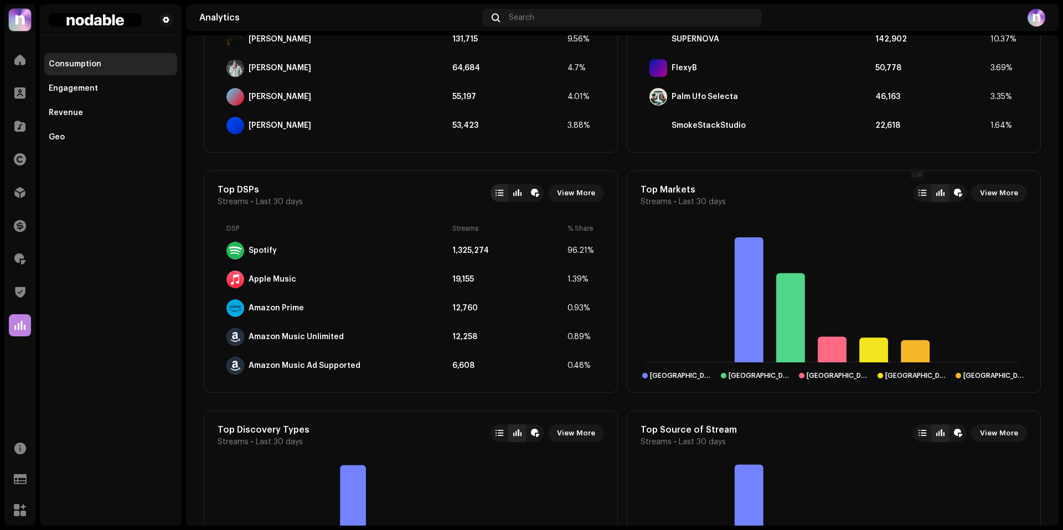
click at [918, 193] on div at bounding box center [922, 193] width 8 height 9
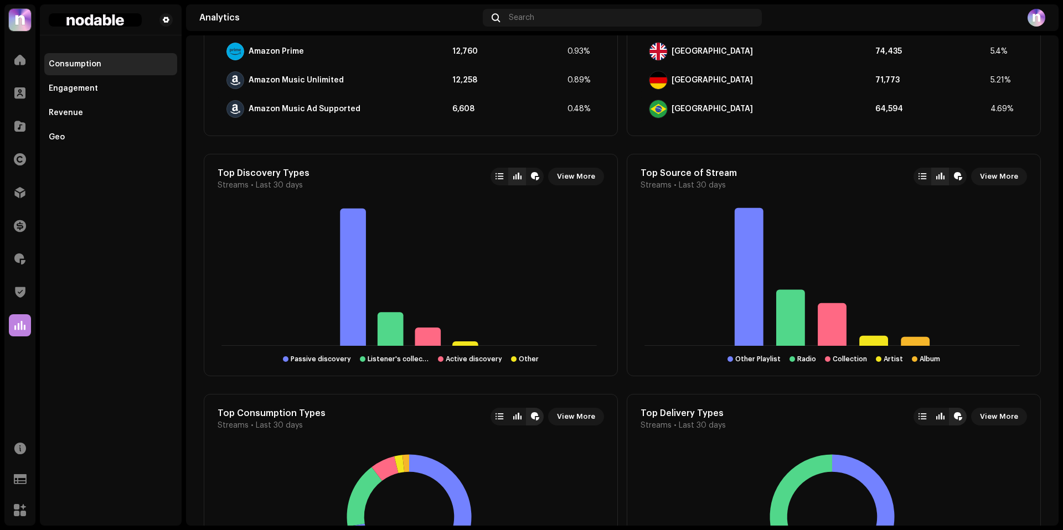
scroll to position [995, 0]
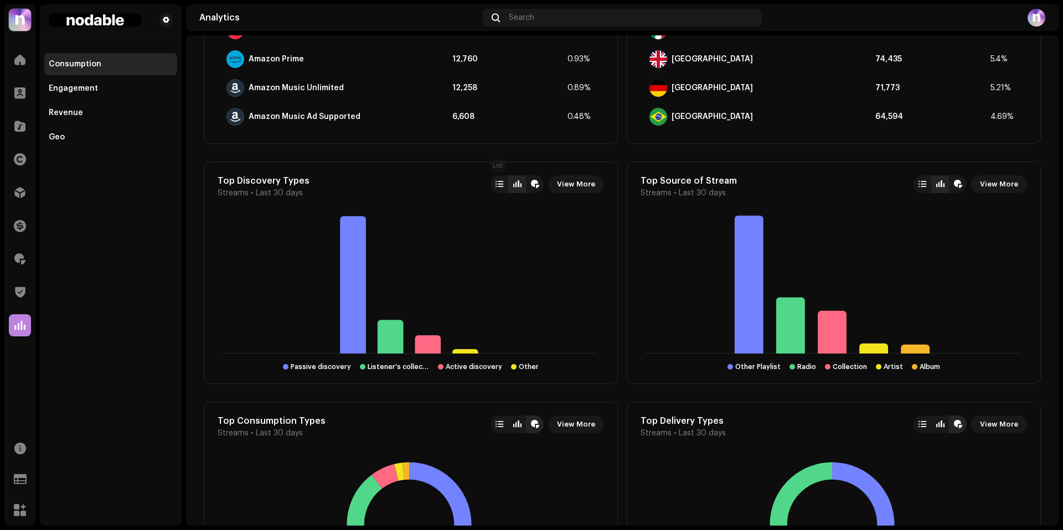
click at [501, 185] on div at bounding box center [499, 184] width 8 height 9
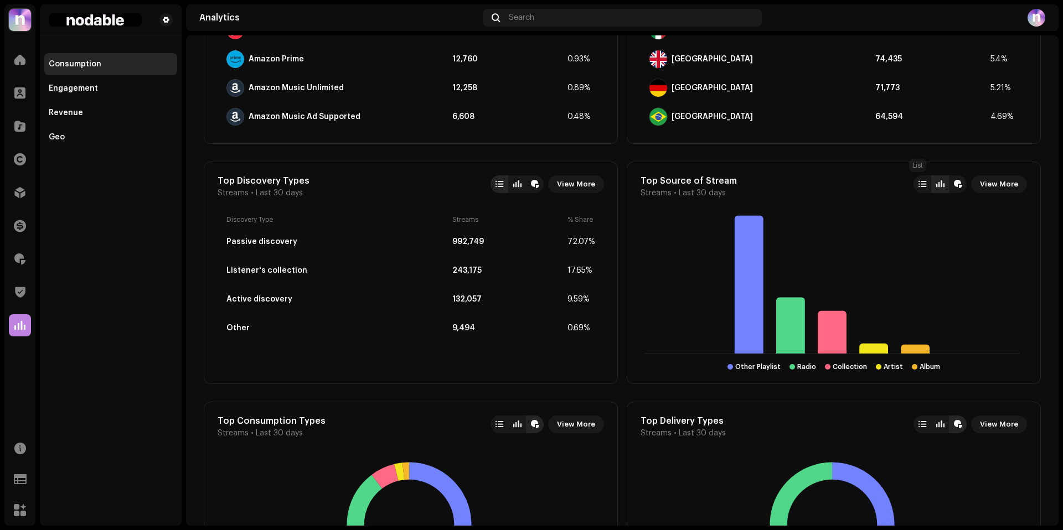
click at [916, 189] on div at bounding box center [922, 184] width 18 height 18
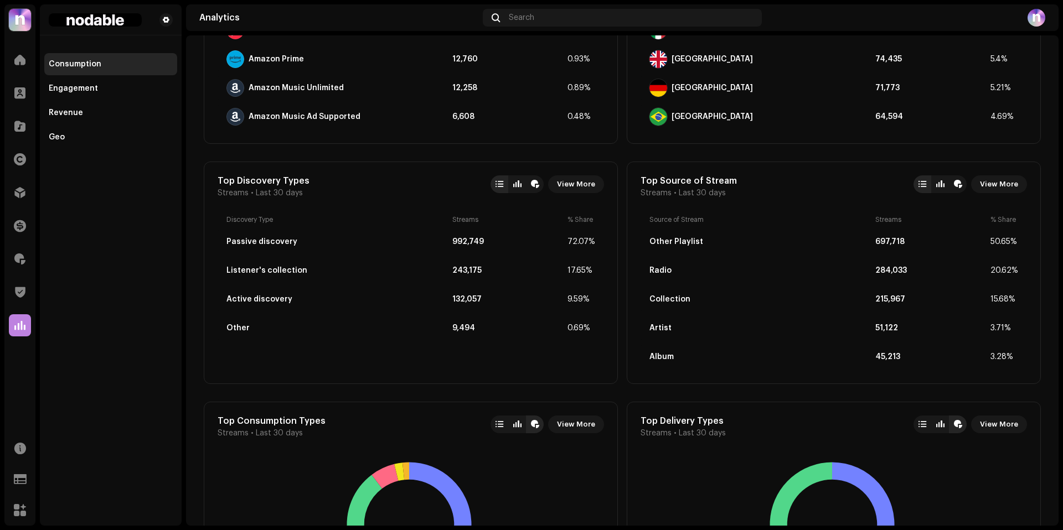
scroll to position [1231, 0]
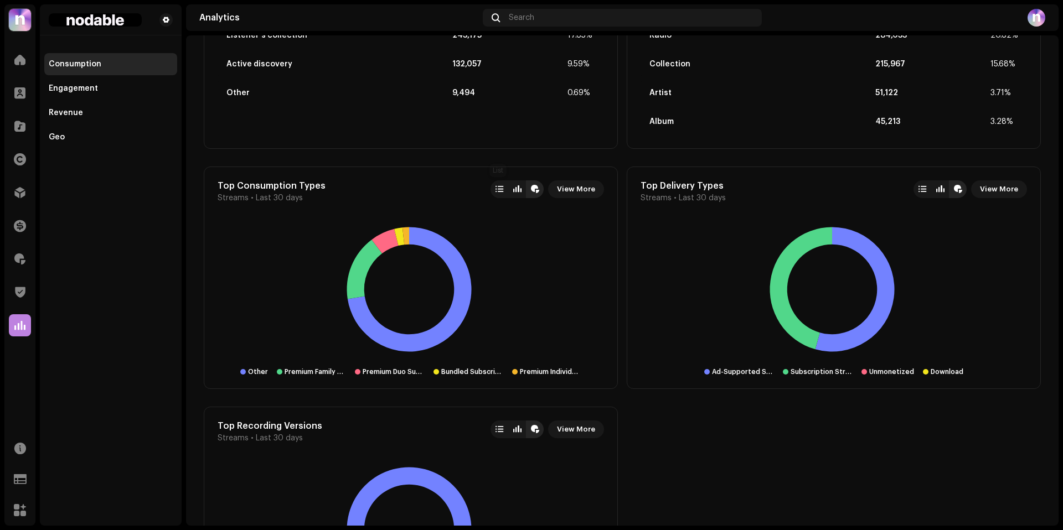
click at [499, 190] on div at bounding box center [499, 189] width 8 height 9
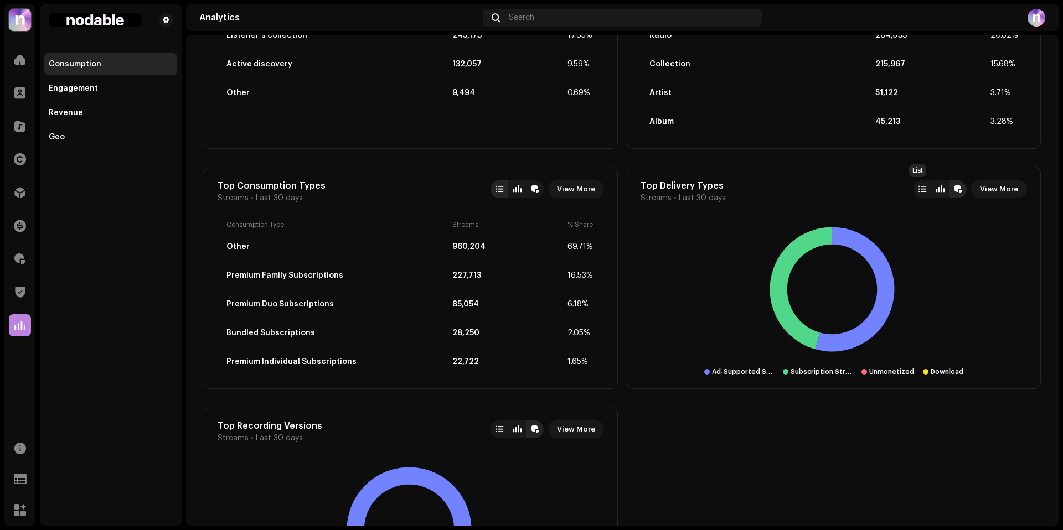
click at [922, 185] on div at bounding box center [922, 189] width 18 height 18
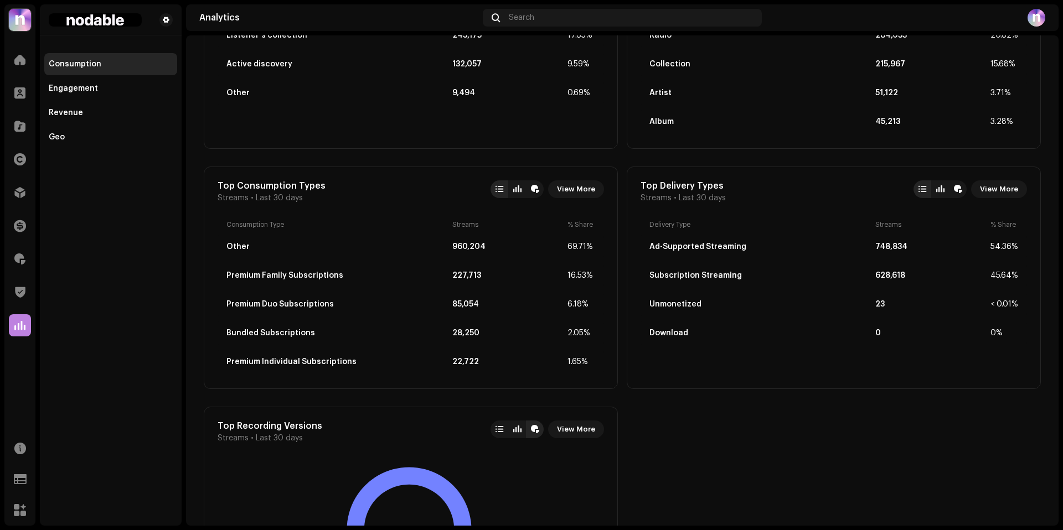
scroll to position [1352, 0]
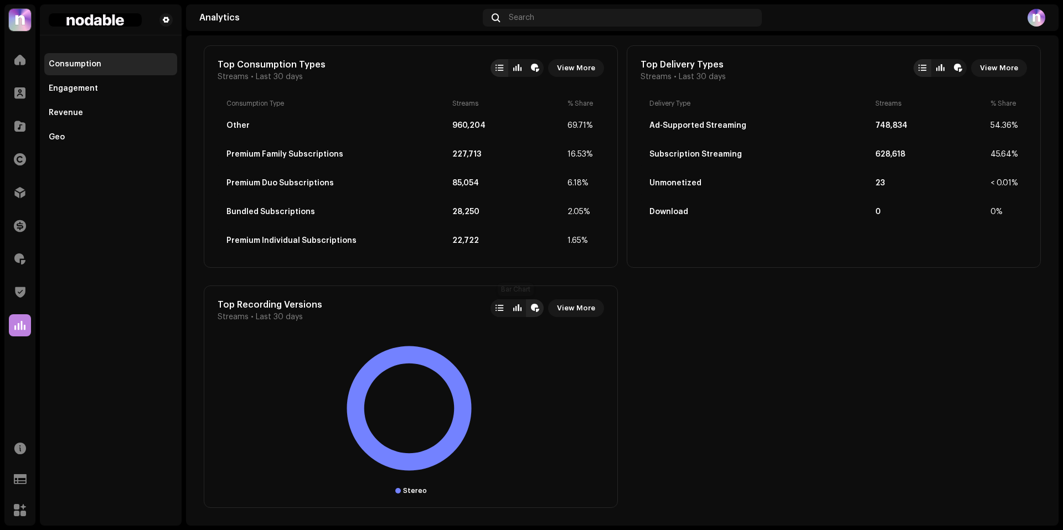
click at [500, 308] on div at bounding box center [499, 308] width 8 height 9
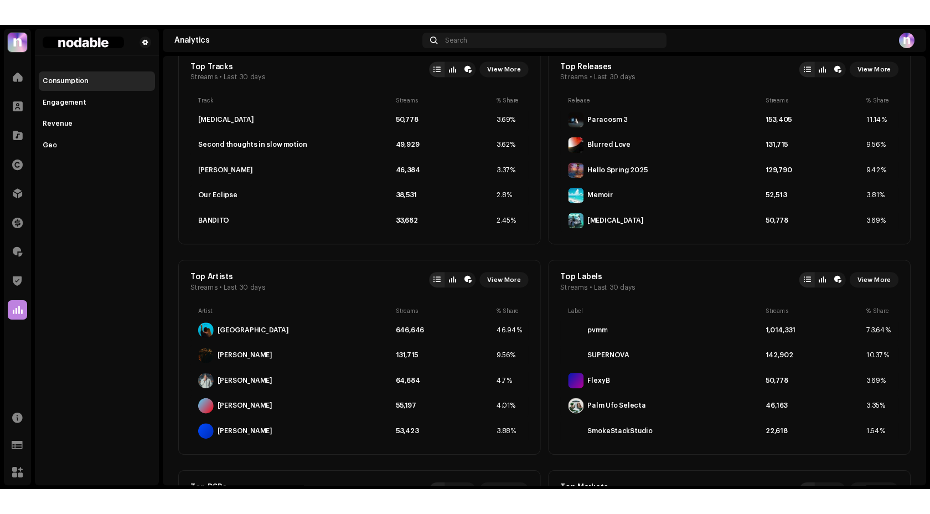
scroll to position [0, 0]
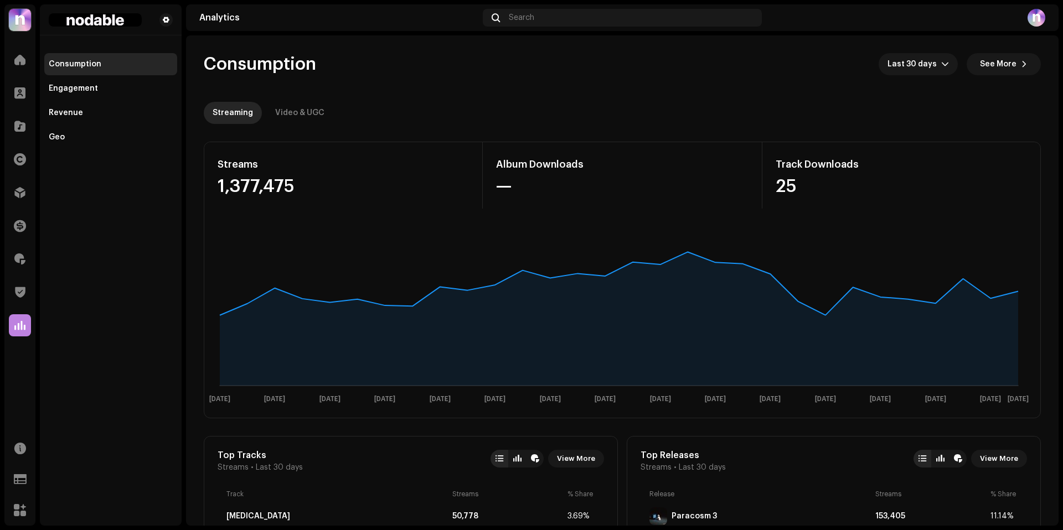
click at [305, 124] on re-o-consumption-dashboard-header "Consumption Last 30 days See More Streaming Video & UGC" at bounding box center [622, 83] width 837 height 97
click at [308, 116] on div "Video & UGC" at bounding box center [299, 113] width 49 height 22
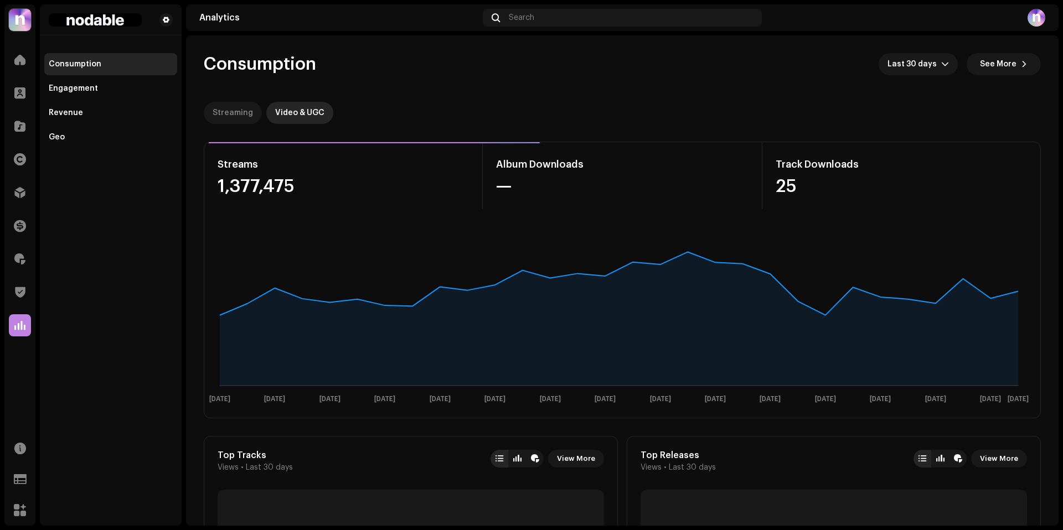
click at [227, 114] on div "Streaming" at bounding box center [233, 113] width 40 height 22
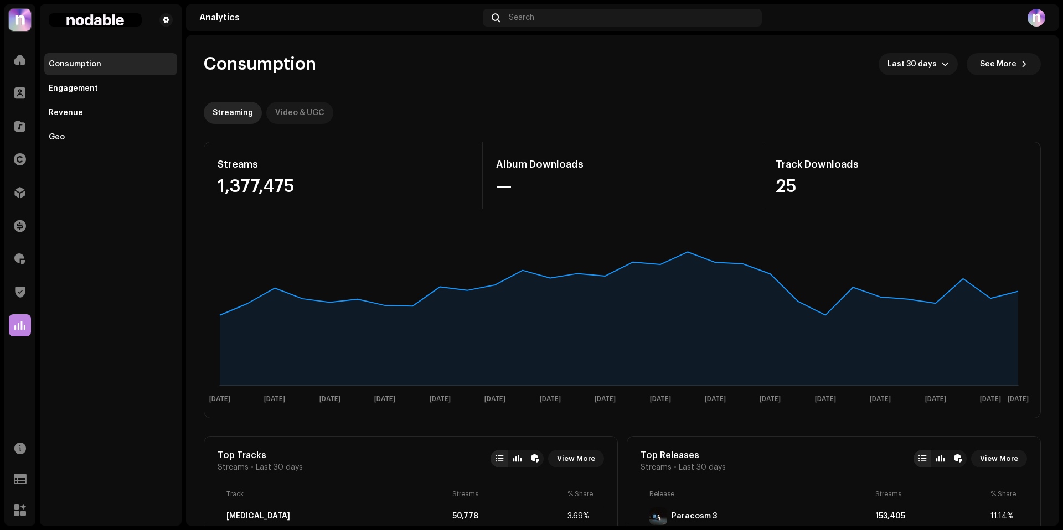
click at [293, 110] on div "Video & UGC" at bounding box center [299, 113] width 49 height 22
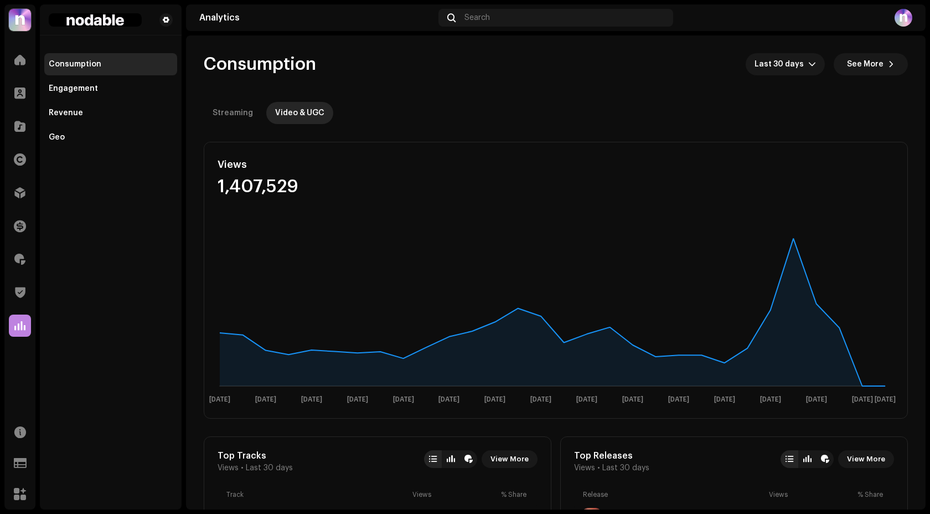
click at [592, 116] on div "Streaming Video & UGC" at bounding box center [556, 113] width 704 height 22
click at [241, 110] on div "Streaming" at bounding box center [233, 113] width 40 height 22
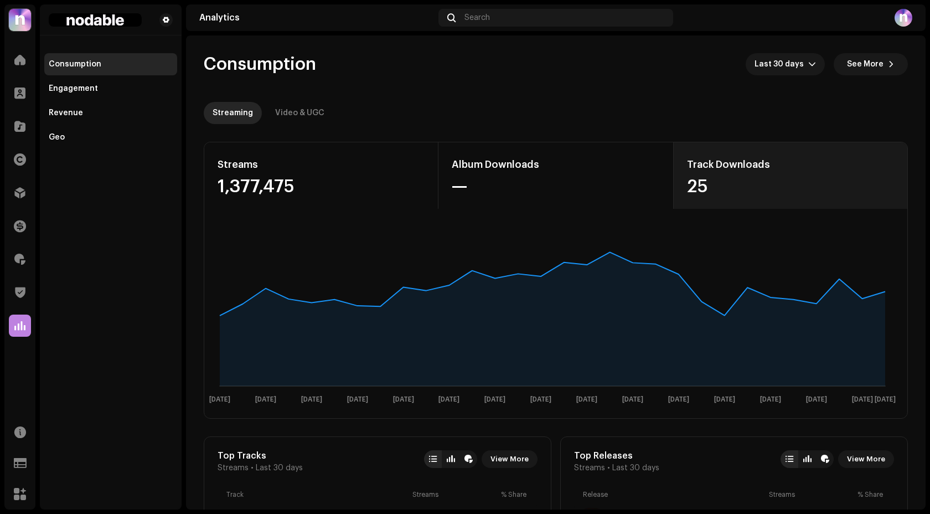
click at [677, 156] on div "Track Downloads 25" at bounding box center [790, 175] width 234 height 66
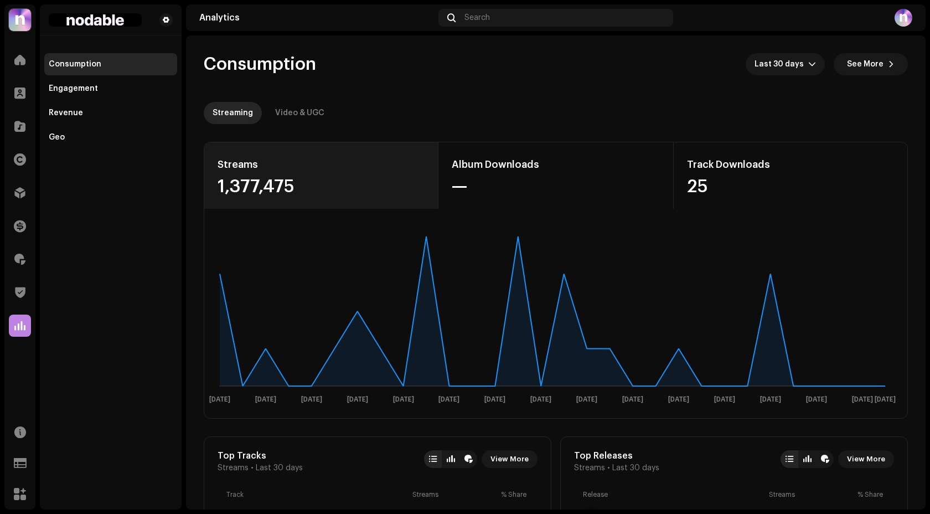
click at [379, 183] on div "1,377,475" at bounding box center [321, 187] width 207 height 18
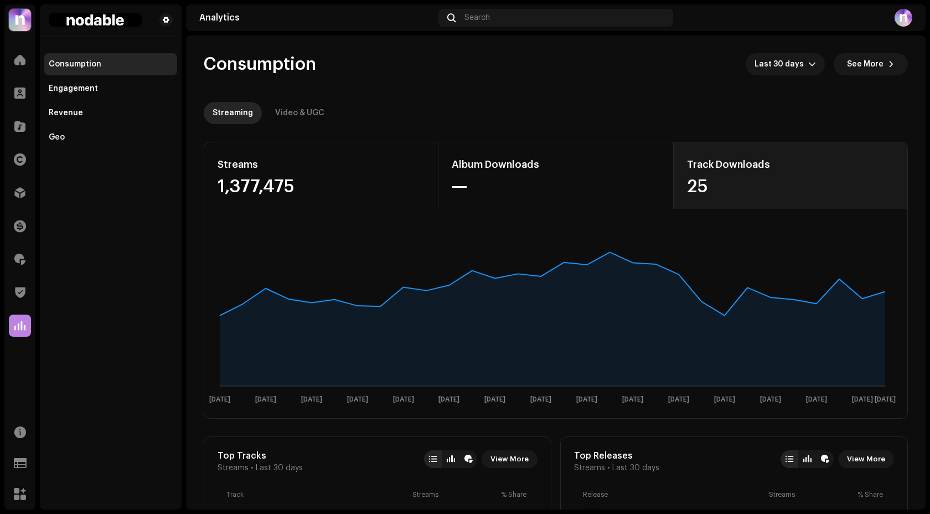
click at [809, 190] on div "25" at bounding box center [790, 187] width 207 height 18
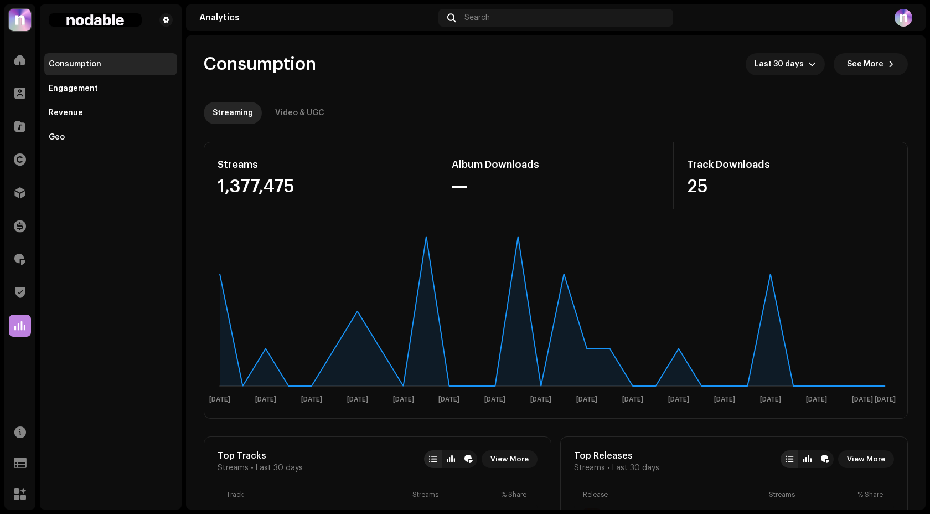
click at [755, 188] on div "25" at bounding box center [790, 187] width 207 height 18
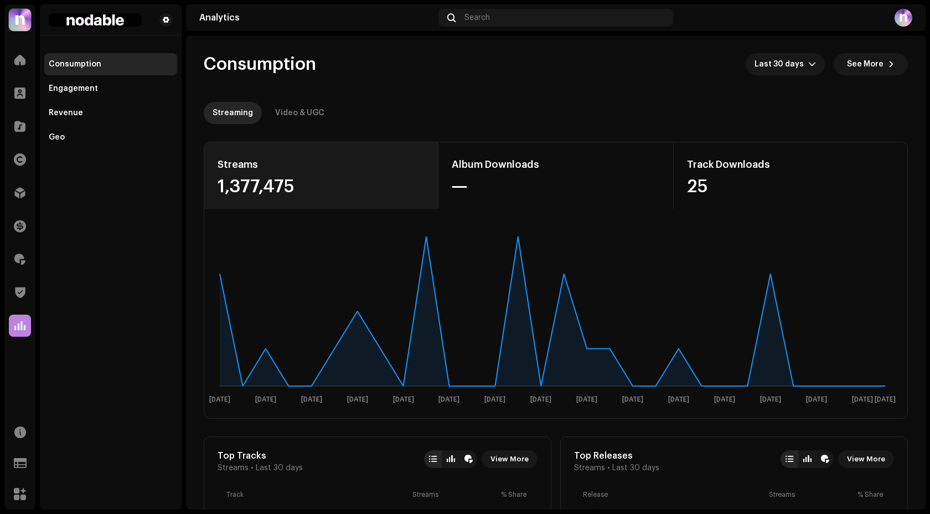
click at [337, 182] on div "1,377,475" at bounding box center [321, 187] width 207 height 18
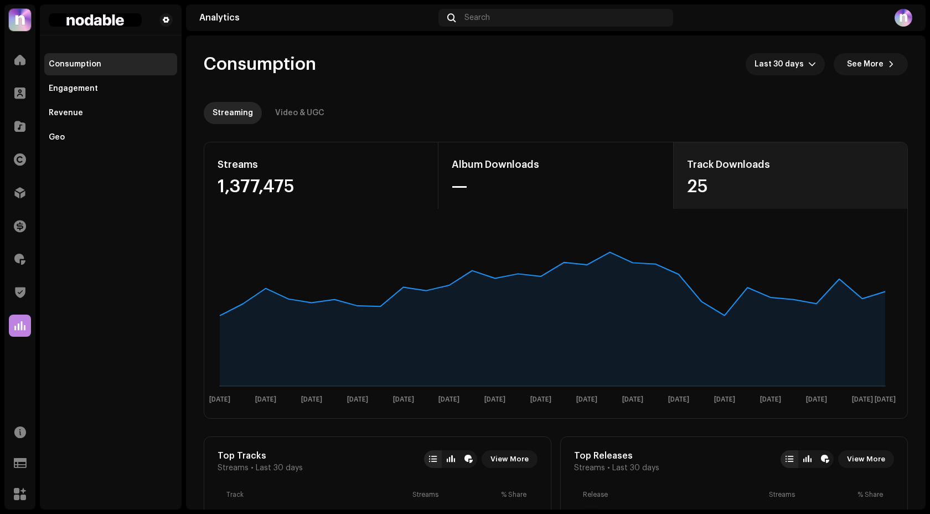
click at [691, 185] on div "25" at bounding box center [790, 187] width 207 height 18
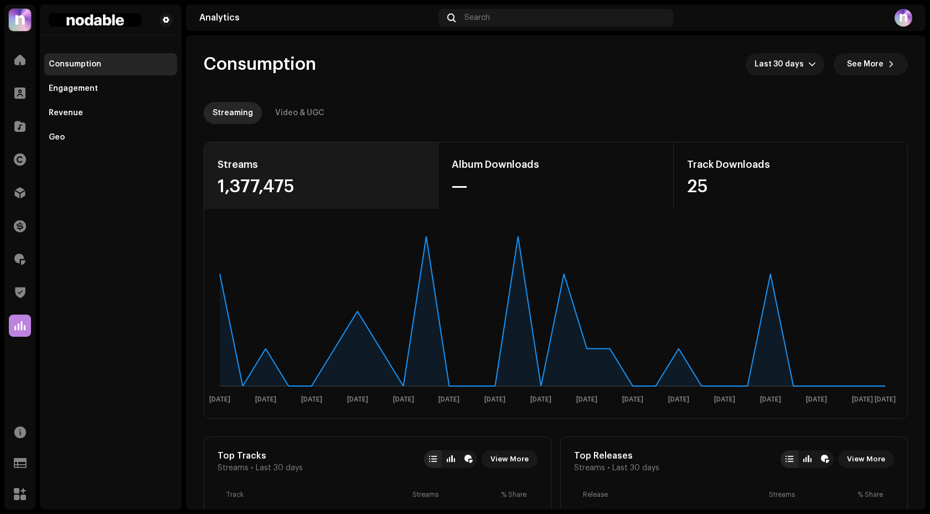
click at [267, 189] on div "1,377,475" at bounding box center [321, 187] width 207 height 18
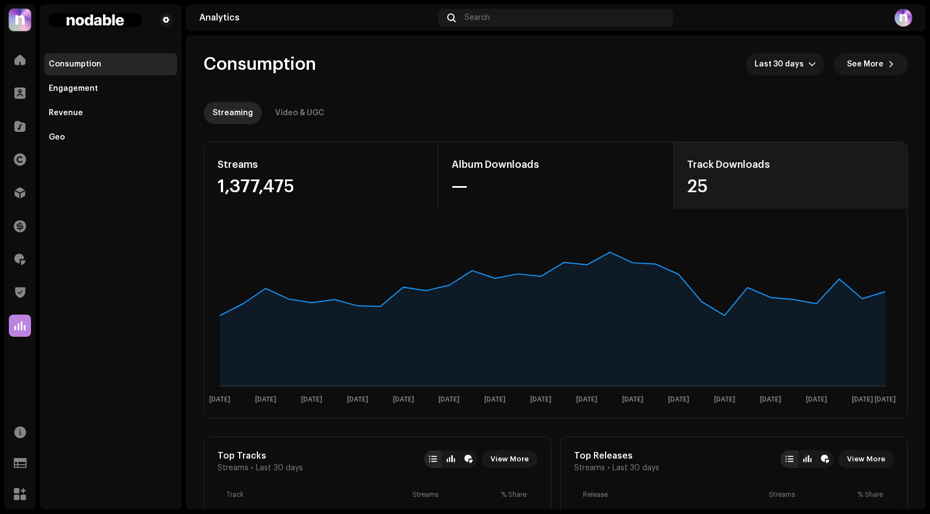
click at [773, 177] on div "Track Downloads 25" at bounding box center [790, 175] width 234 height 66
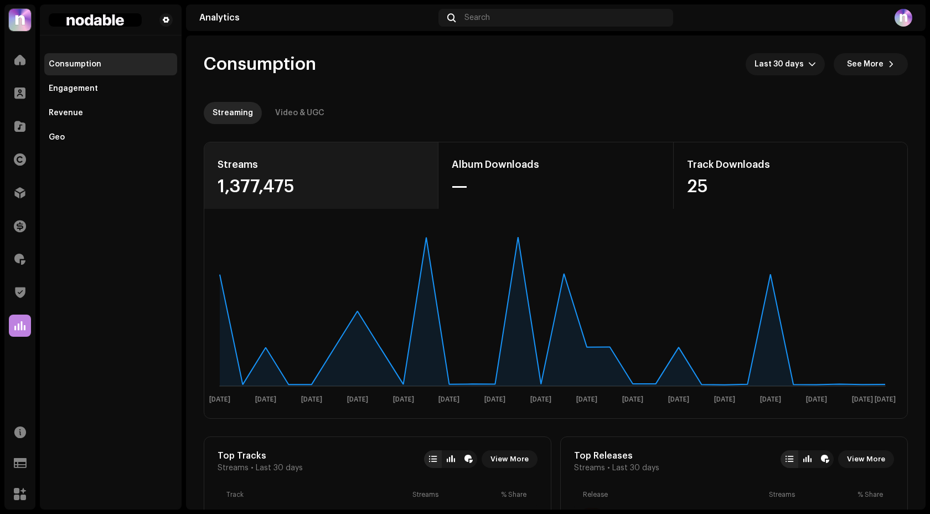
click at [312, 174] on div "Streams 1,377,475" at bounding box center [321, 175] width 234 height 66
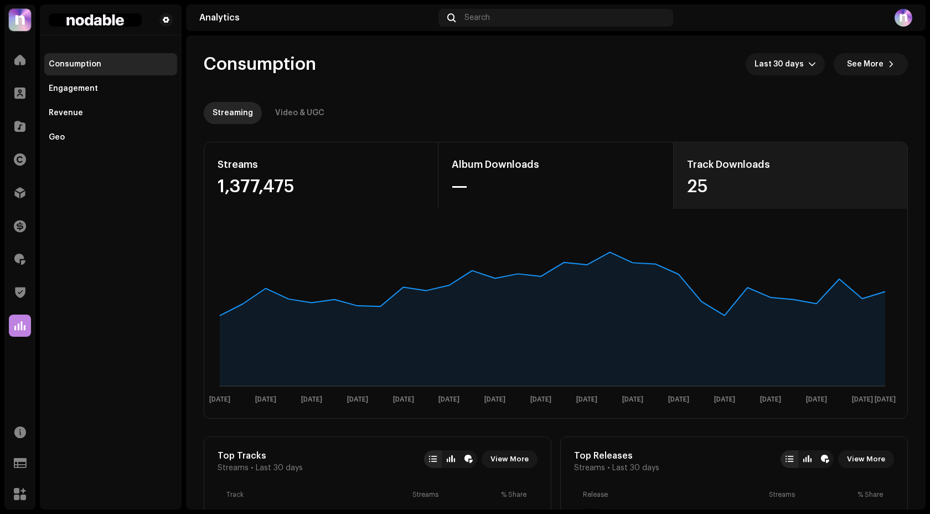
click at [731, 153] on div "Track Downloads 25" at bounding box center [790, 175] width 234 height 66
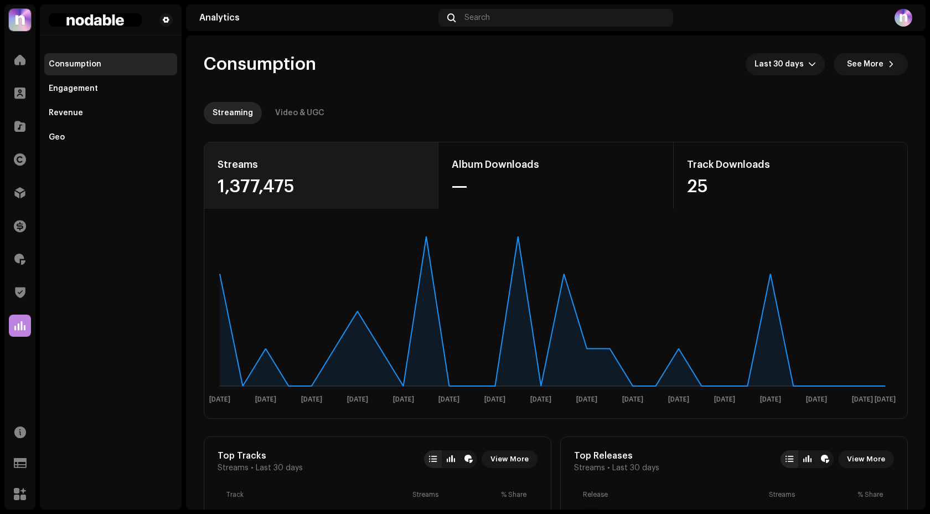
click at [354, 188] on div "1,377,475" at bounding box center [321, 187] width 207 height 18
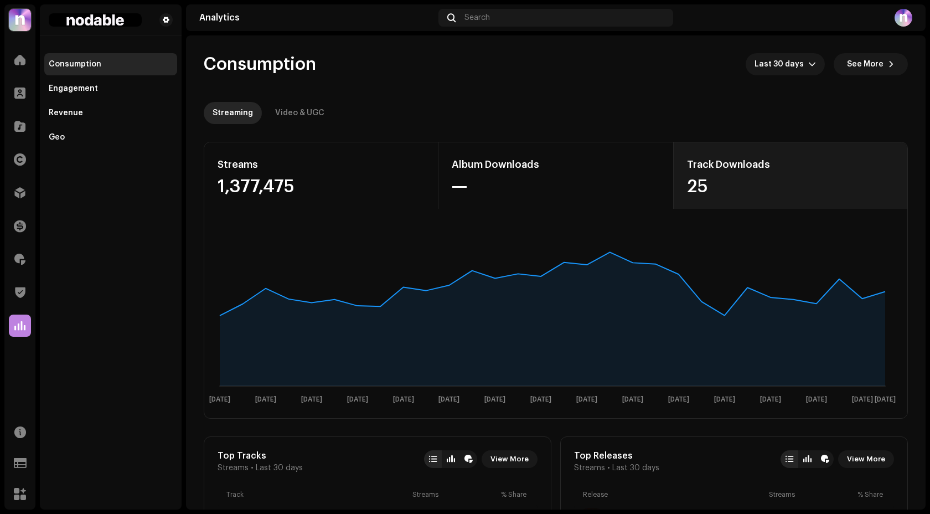
click at [744, 171] on div "Track Downloads" at bounding box center [790, 165] width 207 height 18
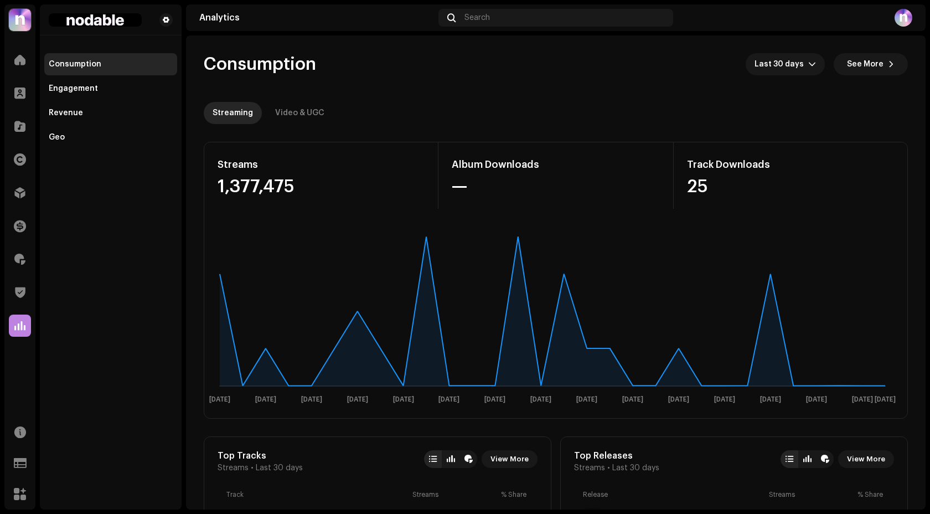
click at [509, 76] on re-o-consumption-dashboard-header "Consumption Last 30 days See More Streaming Video & UGC" at bounding box center [556, 83] width 704 height 97
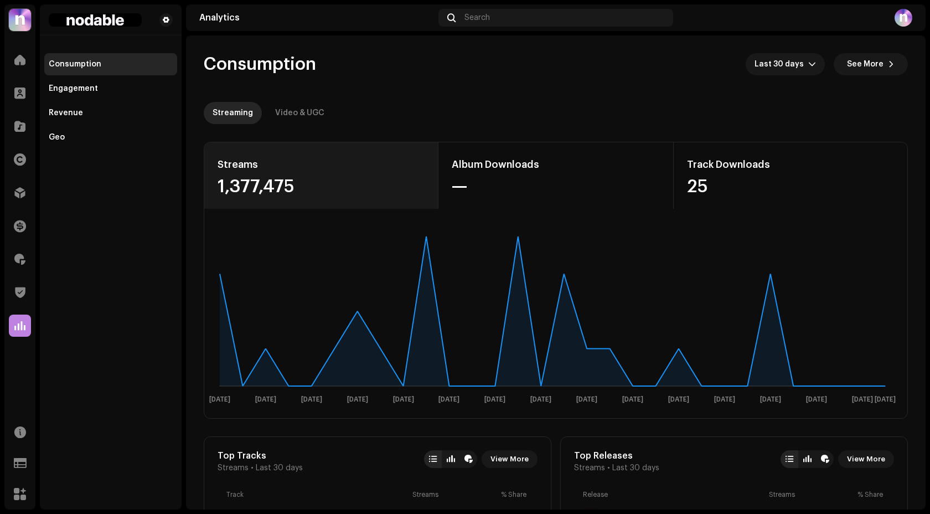
click at [366, 144] on div "Streams 1,377,475" at bounding box center [321, 175] width 234 height 66
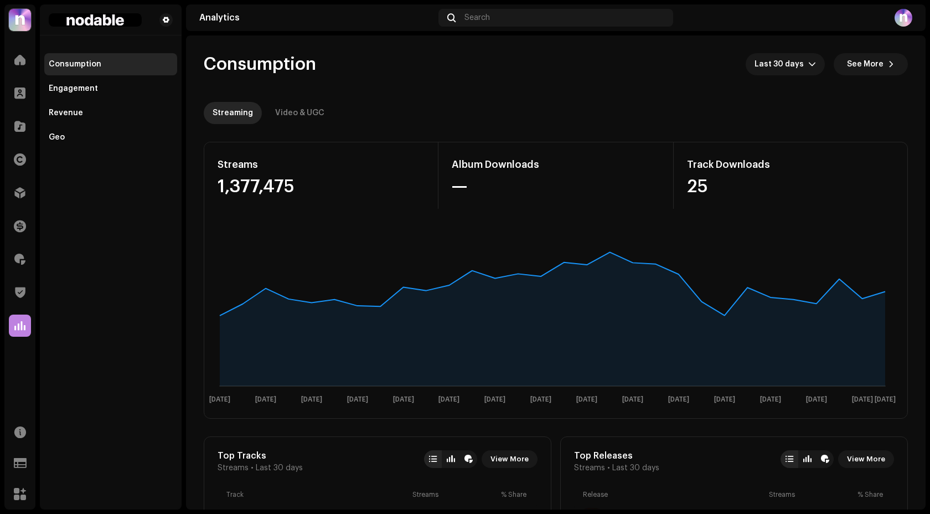
click at [226, 70] on span "Consumption" at bounding box center [260, 64] width 112 height 22
click at [222, 70] on span "Consumption" at bounding box center [260, 64] width 112 height 22
drag, startPoint x: 208, startPoint y: 65, endPoint x: 348, endPoint y: 67, distance: 140.6
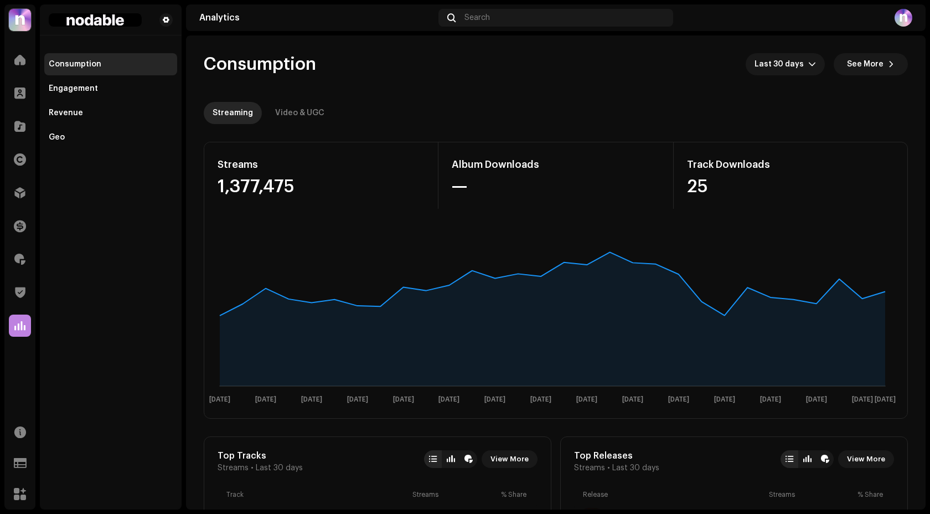
click at [348, 67] on div "Consumption Last 30 days See More" at bounding box center [556, 64] width 704 height 22
click at [273, 67] on span "Consumption" at bounding box center [260, 64] width 112 height 22
drag, startPoint x: 317, startPoint y: 67, endPoint x: 195, endPoint y: 64, distance: 122.4
click at [204, 64] on span "Consumption" at bounding box center [260, 64] width 112 height 22
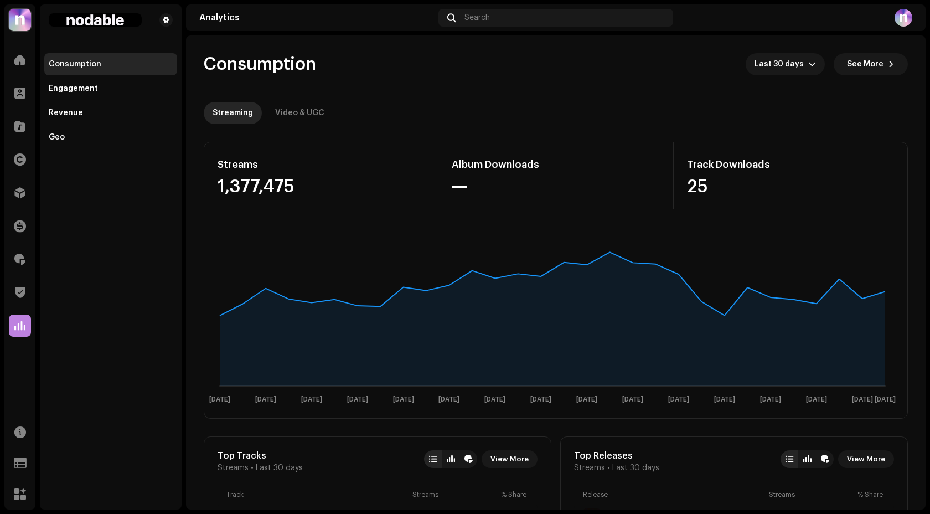
drag, startPoint x: 205, startPoint y: 63, endPoint x: 326, endPoint y: 67, distance: 120.8
click at [326, 67] on div "Consumption Last 30 days See More" at bounding box center [556, 64] width 704 height 22
click at [297, 67] on span "Consumption" at bounding box center [260, 64] width 112 height 22
drag, startPoint x: 318, startPoint y: 66, endPoint x: 192, endPoint y: 63, distance: 126.8
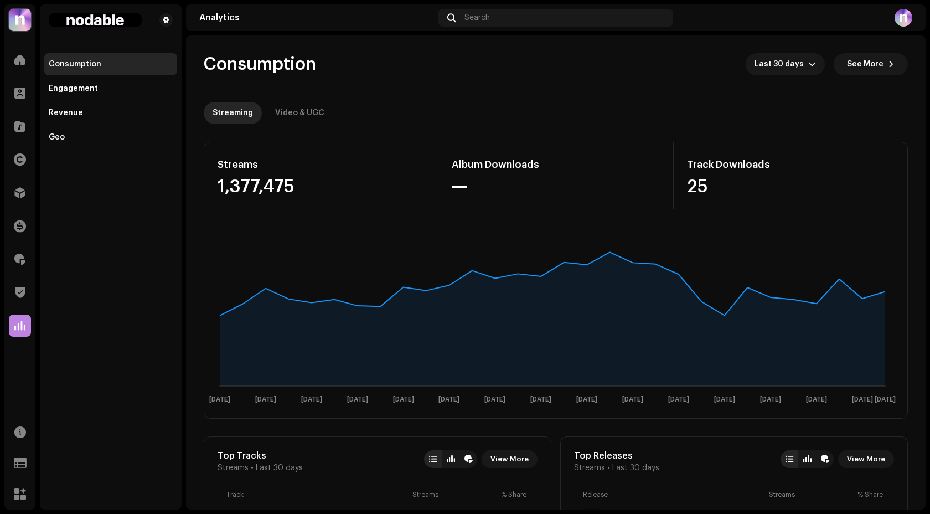
click at [205, 63] on span "Consumption" at bounding box center [260, 64] width 112 height 22
drag, startPoint x: 205, startPoint y: 63, endPoint x: 281, endPoint y: 63, distance: 76.4
click at [281, 63] on span "Consumption" at bounding box center [260, 64] width 112 height 22
drag, startPoint x: 198, startPoint y: 63, endPoint x: 338, endPoint y: 64, distance: 140.1
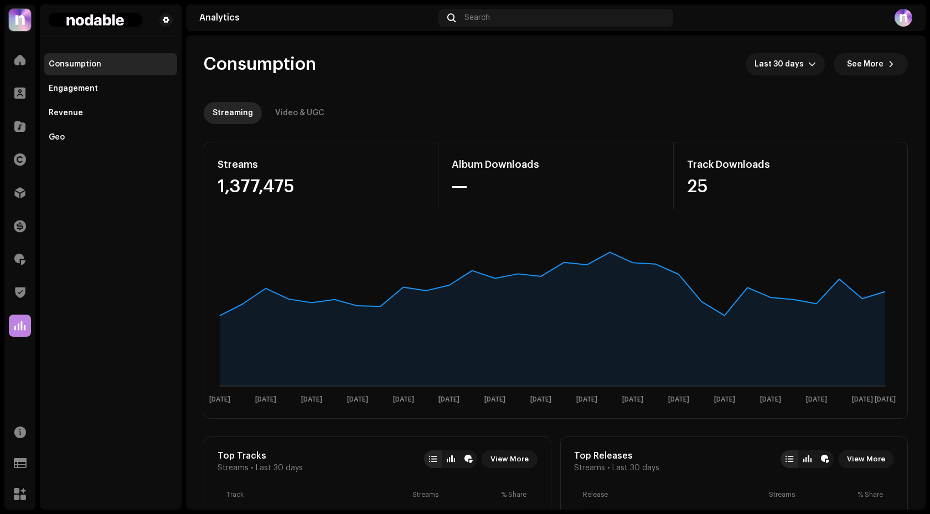
click at [300, 64] on span "Consumption" at bounding box center [260, 64] width 112 height 22
drag, startPoint x: 197, startPoint y: 64, endPoint x: 329, endPoint y: 64, distance: 131.8
click at [280, 64] on span "Consumption" at bounding box center [260, 64] width 112 height 22
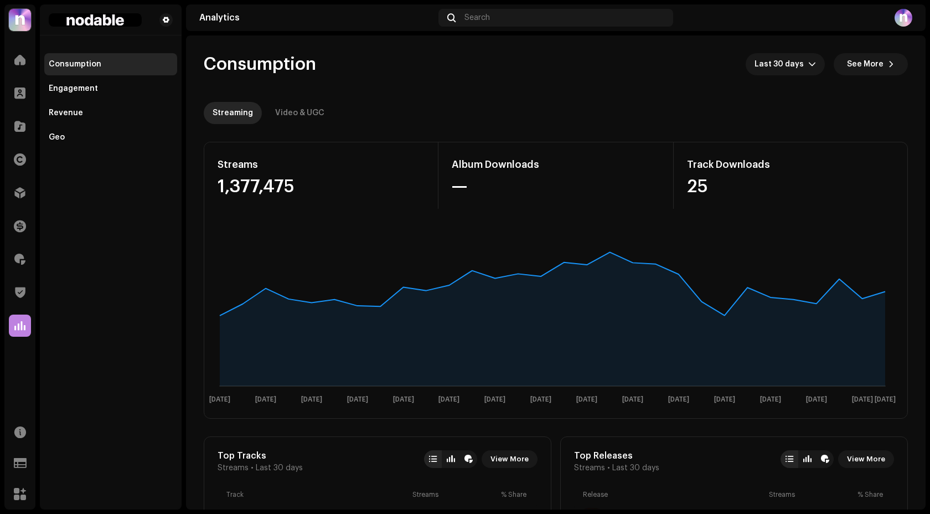
drag, startPoint x: 208, startPoint y: 61, endPoint x: 316, endPoint y: 63, distance: 108.0
click at [314, 63] on span "Consumption" at bounding box center [260, 64] width 112 height 22
click at [283, 64] on span "Consumption" at bounding box center [260, 64] width 112 height 22
drag, startPoint x: 195, startPoint y: 64, endPoint x: 327, endPoint y: 64, distance: 131.8
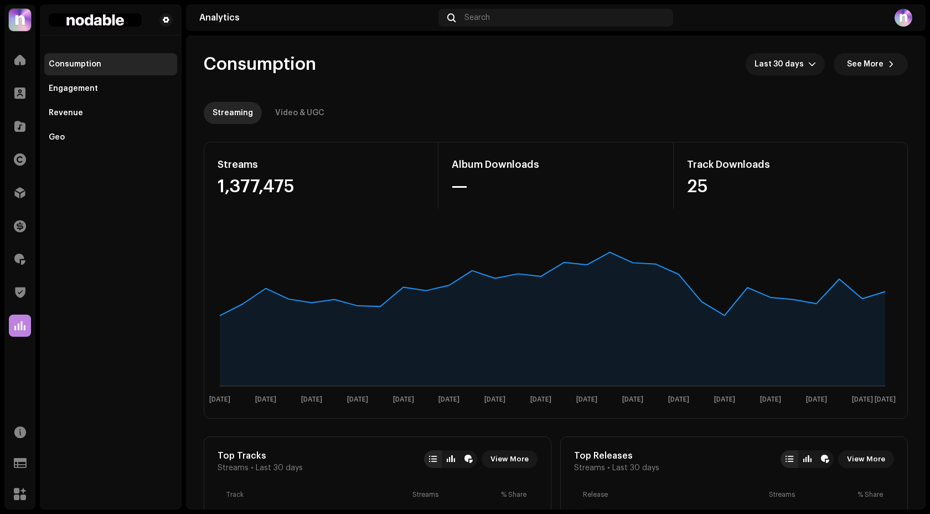
click at [260, 61] on span "Consumption" at bounding box center [260, 64] width 112 height 22
drag, startPoint x: 182, startPoint y: 63, endPoint x: 331, endPoint y: 64, distance: 148.9
click at [331, 64] on div "nodable Home Clients Catalog Rights Distribution Finance Royalties Trust & Safe…" at bounding box center [465, 257] width 930 height 514
click at [270, 64] on span "Consumption" at bounding box center [260, 64] width 112 height 22
drag, startPoint x: 198, startPoint y: 64, endPoint x: 357, endPoint y: 64, distance: 159.4
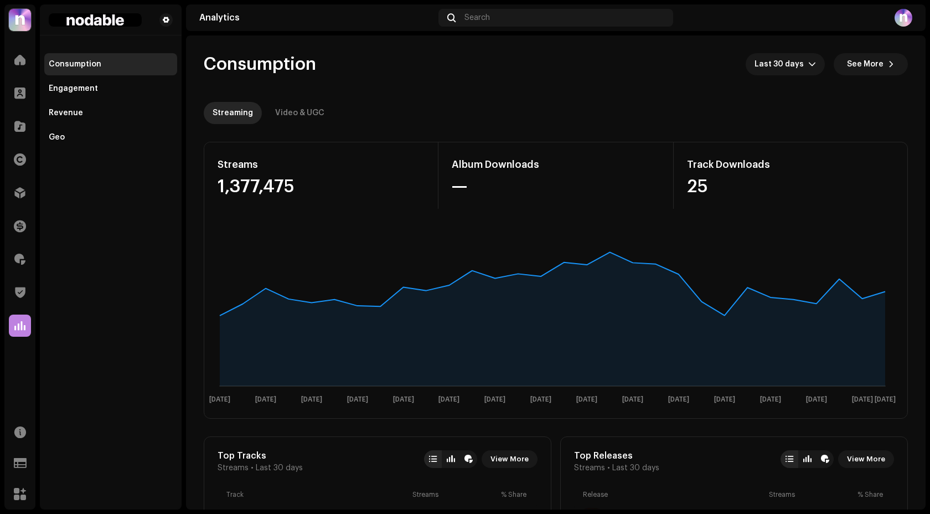
click at [285, 64] on span "Consumption" at bounding box center [260, 64] width 112 height 22
drag, startPoint x: 203, startPoint y: 62, endPoint x: 307, endPoint y: 62, distance: 103.5
click at [307, 62] on span "Consumption" at bounding box center [260, 64] width 112 height 22
click at [264, 63] on span "Consumption" at bounding box center [260, 64] width 112 height 22
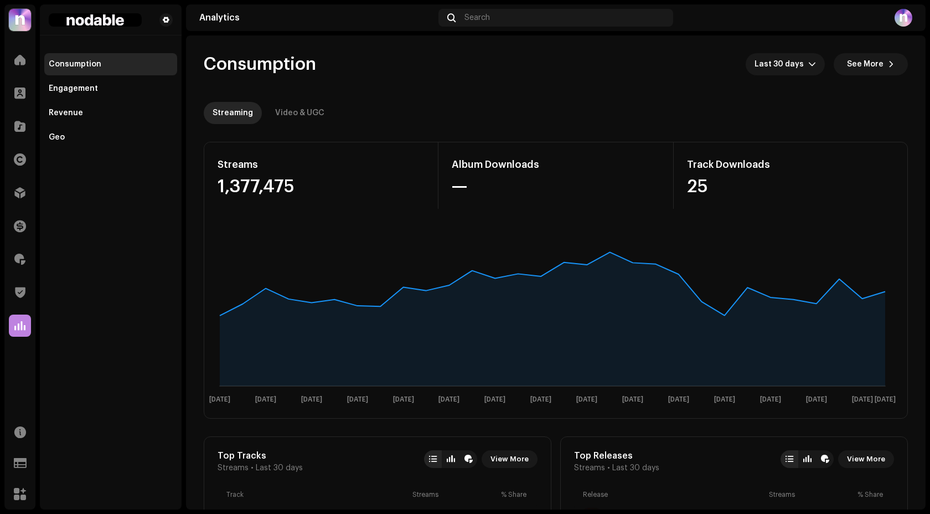
drag, startPoint x: 204, startPoint y: 63, endPoint x: 327, endPoint y: 63, distance: 122.9
click at [327, 63] on div "Consumption Last 30 days See More" at bounding box center [556, 64] width 704 height 22
click at [280, 63] on span "Consumption" at bounding box center [260, 64] width 112 height 22
drag, startPoint x: 203, startPoint y: 63, endPoint x: 319, endPoint y: 63, distance: 116.8
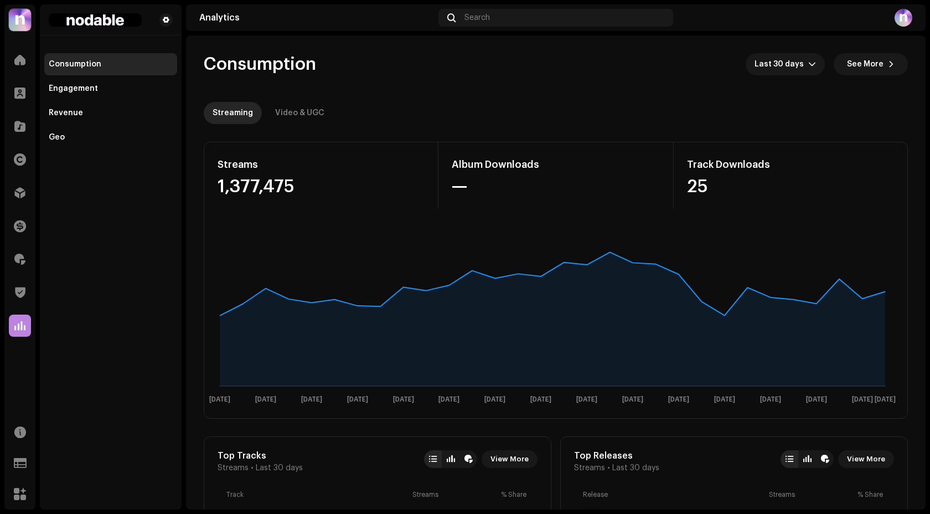
click at [271, 63] on span "Consumption" at bounding box center [260, 64] width 112 height 22
drag, startPoint x: 198, startPoint y: 65, endPoint x: 287, endPoint y: 65, distance: 89.1
click at [257, 65] on span "Consumption" at bounding box center [260, 64] width 112 height 22
click at [550, 20] on div "Search" at bounding box center [555, 18] width 235 height 18
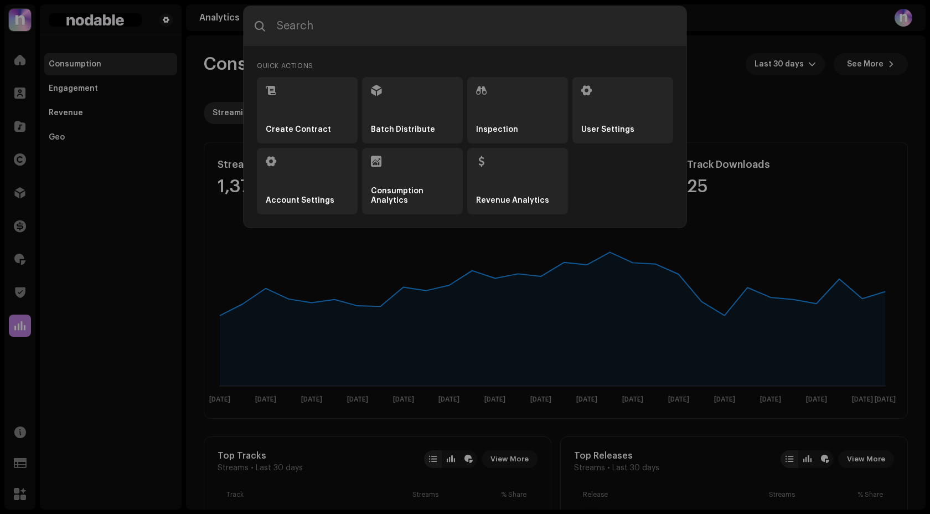
click at [550, 20] on input "text" at bounding box center [465, 26] width 443 height 40
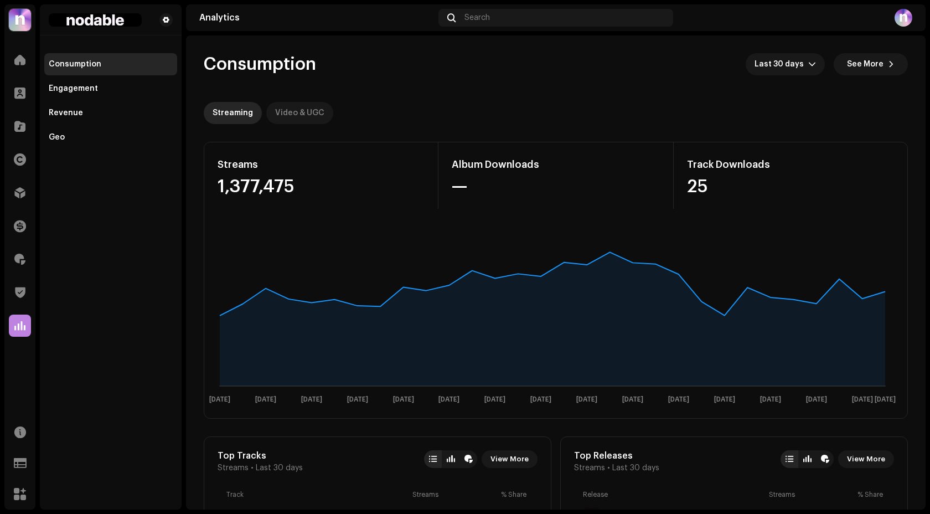
click at [297, 117] on div "Video & UGC" at bounding box center [299, 113] width 49 height 22
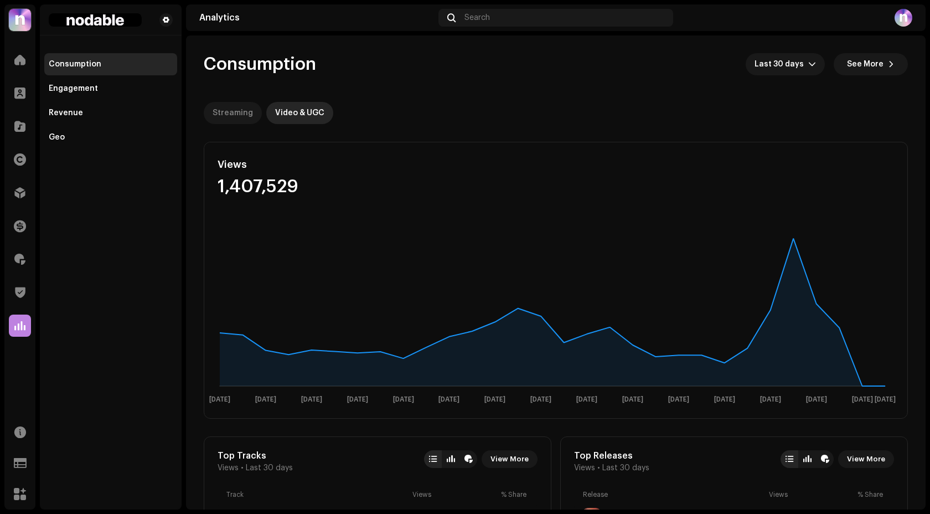
click at [242, 112] on div "Streaming" at bounding box center [233, 113] width 40 height 22
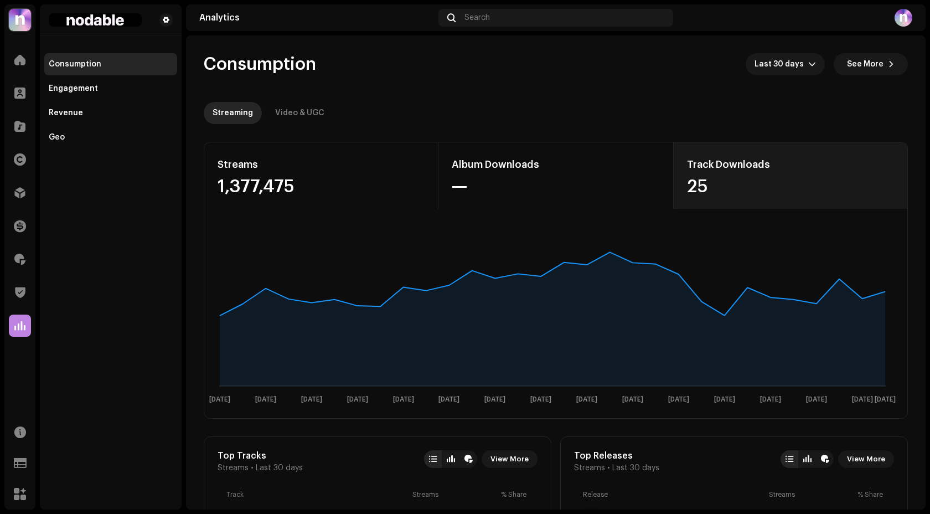
click at [725, 181] on div "25" at bounding box center [790, 187] width 207 height 18
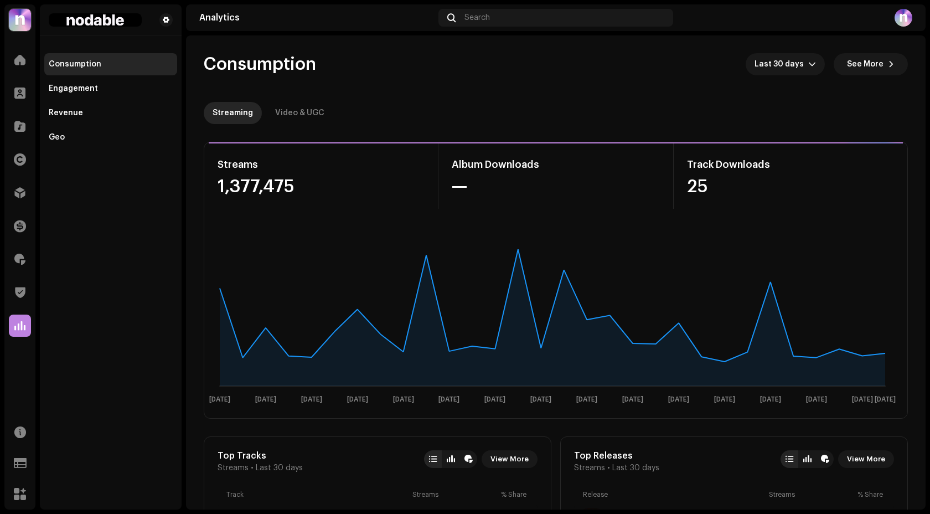
click at [402, 213] on div "Streams 1,377,475 Album Downloads — Track Downloads 25 7 Sep 9 Sep 11 Sep 13 Se…" at bounding box center [556, 280] width 704 height 277
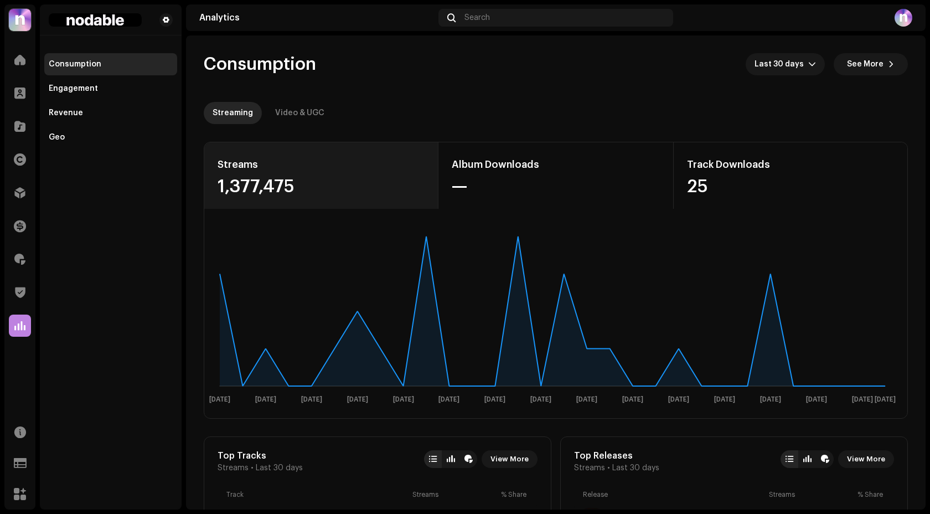
click at [383, 187] on div "1,377,475" at bounding box center [321, 187] width 207 height 18
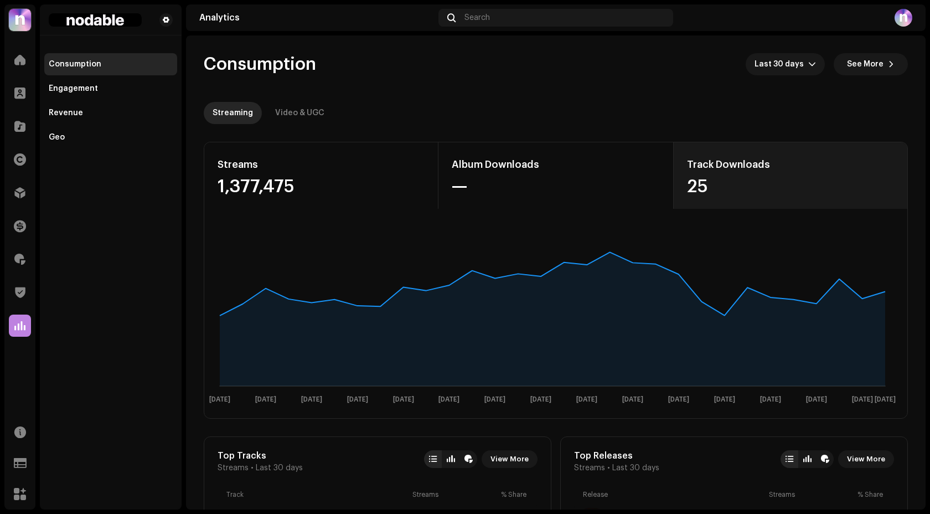
click at [722, 152] on div "Track Downloads 25" at bounding box center [790, 175] width 234 height 66
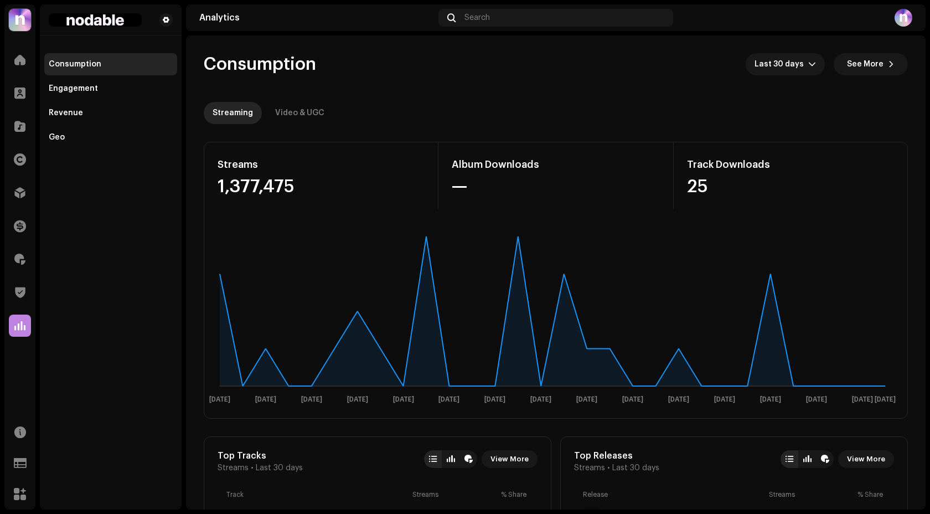
click at [8, 61] on div "Home" at bounding box center [19, 59] width 31 height 31
